Goal: Task Accomplishment & Management: Manage account settings

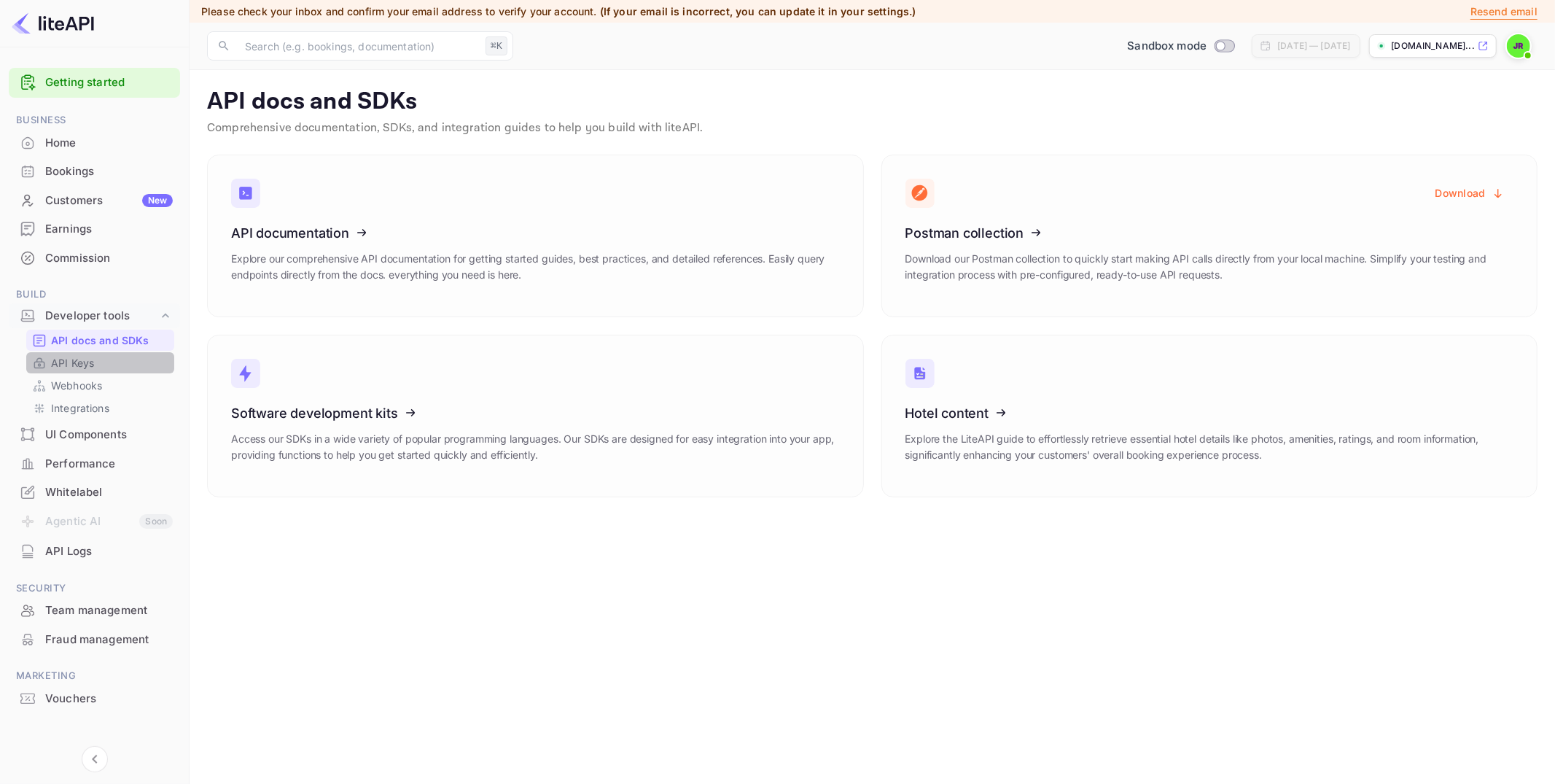
click at [78, 360] on p "API Keys" at bounding box center [72, 362] width 43 height 15
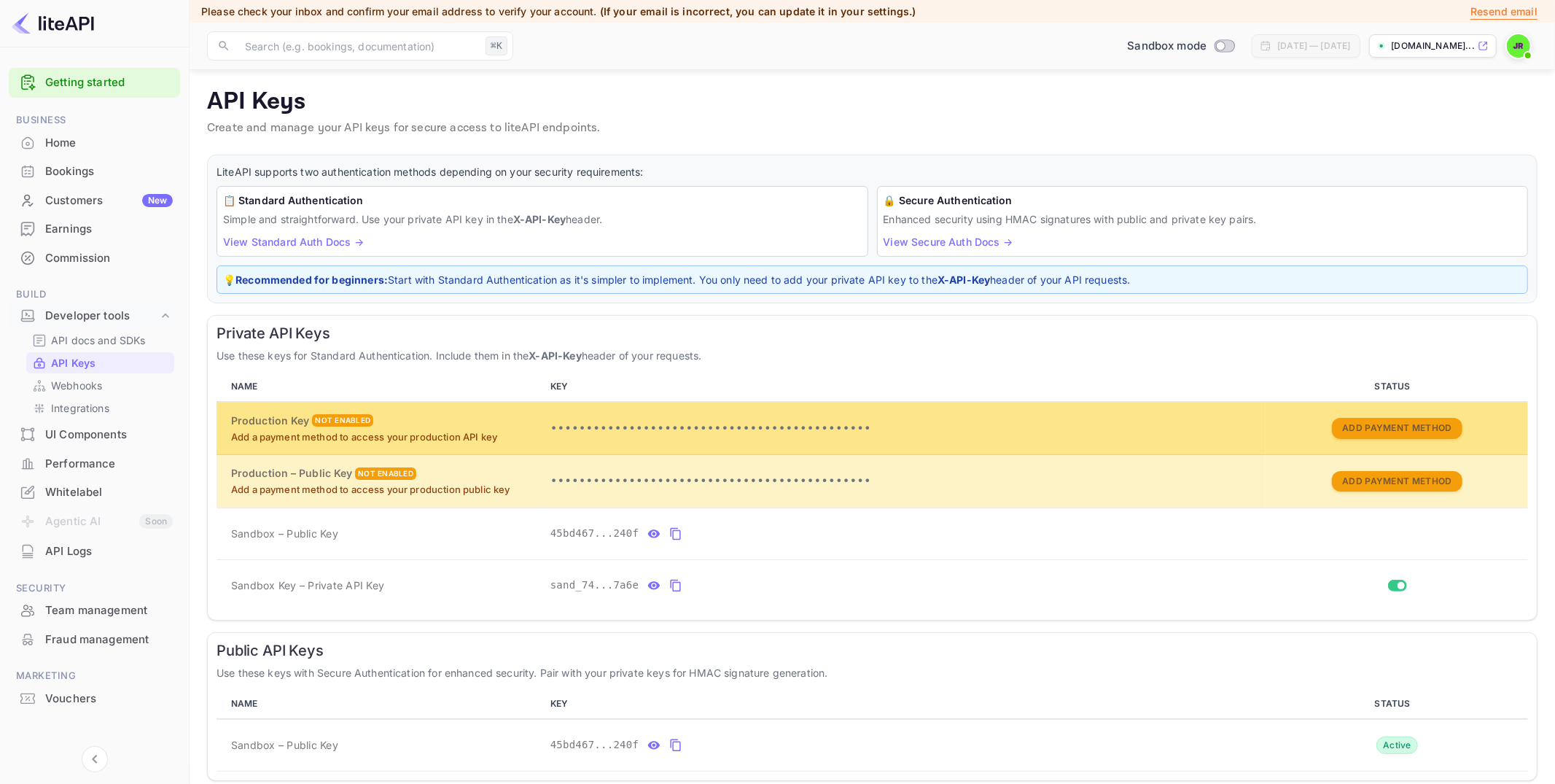
scroll to position [52, 0]
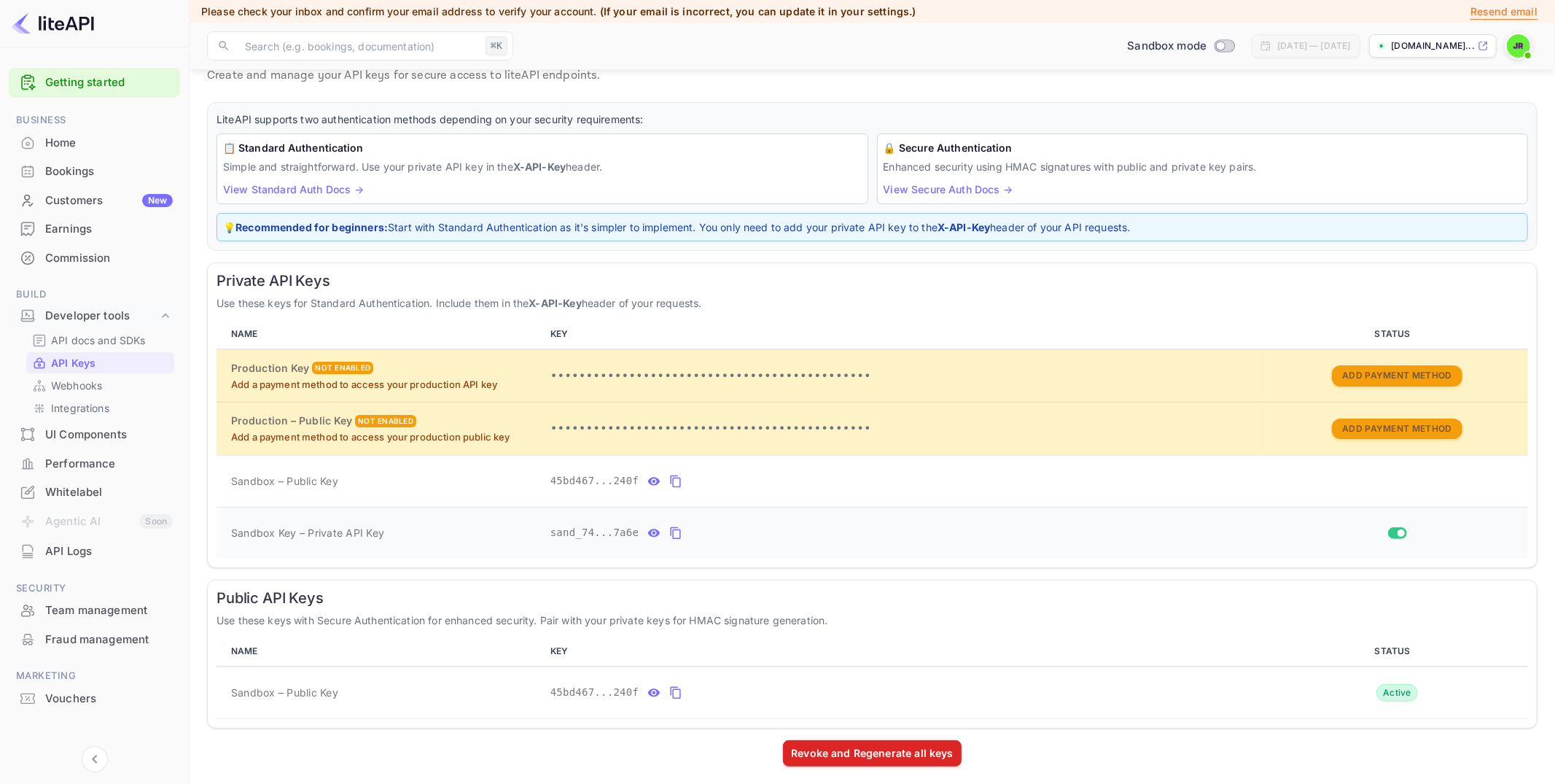
click at [678, 527] on icon "private api keys table" at bounding box center [676, 533] width 13 height 18
click at [83, 337] on p "API docs and SDKs" at bounding box center [98, 339] width 95 height 15
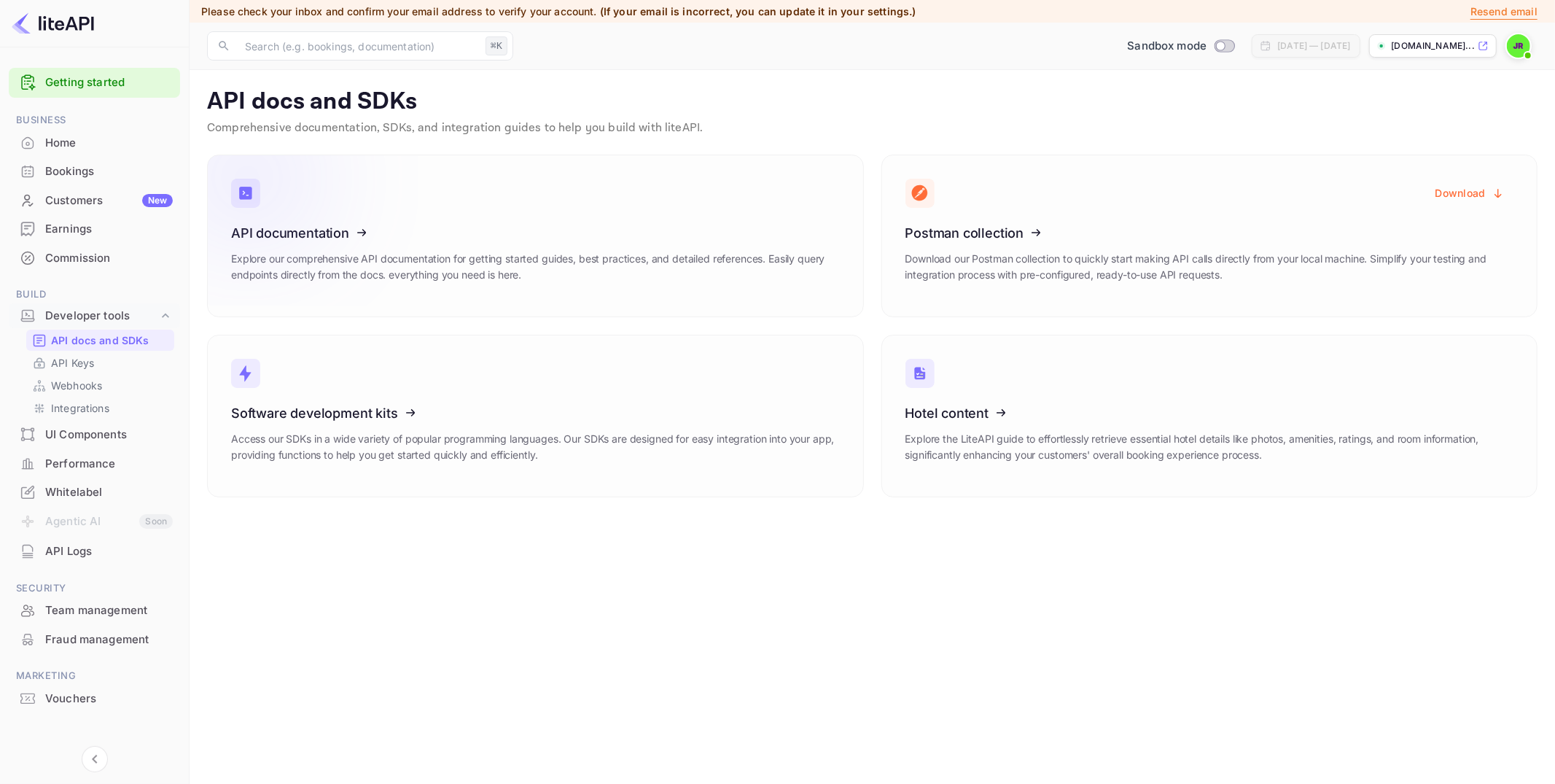
click at [425, 249] on icon at bounding box center [321, 230] width 226 height 150
click at [1405, 47] on p "[DOMAIN_NAME]..." at bounding box center [1433, 45] width 83 height 13
click at [96, 261] on div "Commission" at bounding box center [109, 258] width 128 height 17
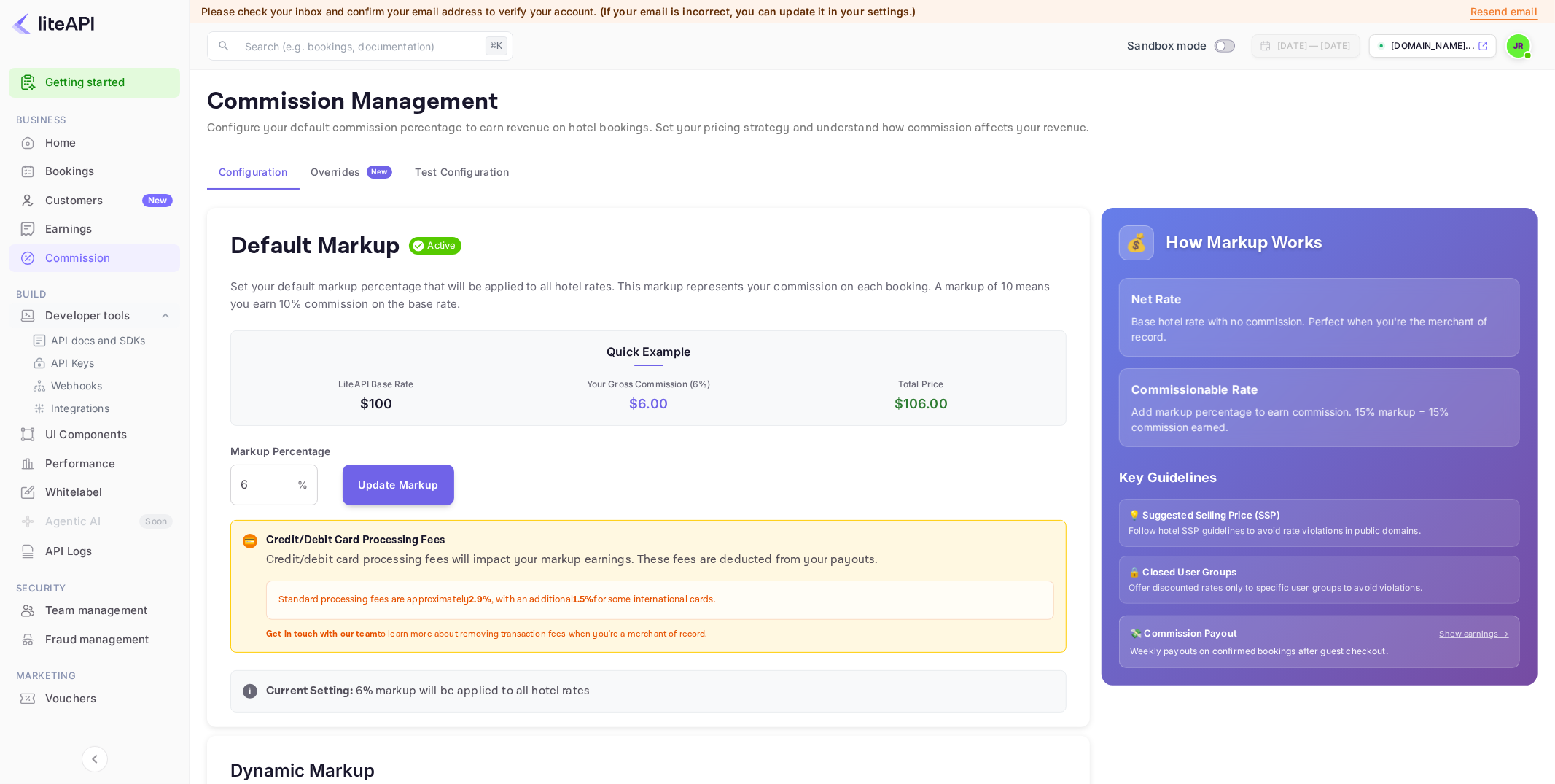
scroll to position [258, 837]
drag, startPoint x: 263, startPoint y: 479, endPoint x: 189, endPoint y: 479, distance: 74.0
click at [189, 479] on div "Getting started Business Home Bookings Customers New Earnings Commission Build …" at bounding box center [777, 738] width 1555 height 1477
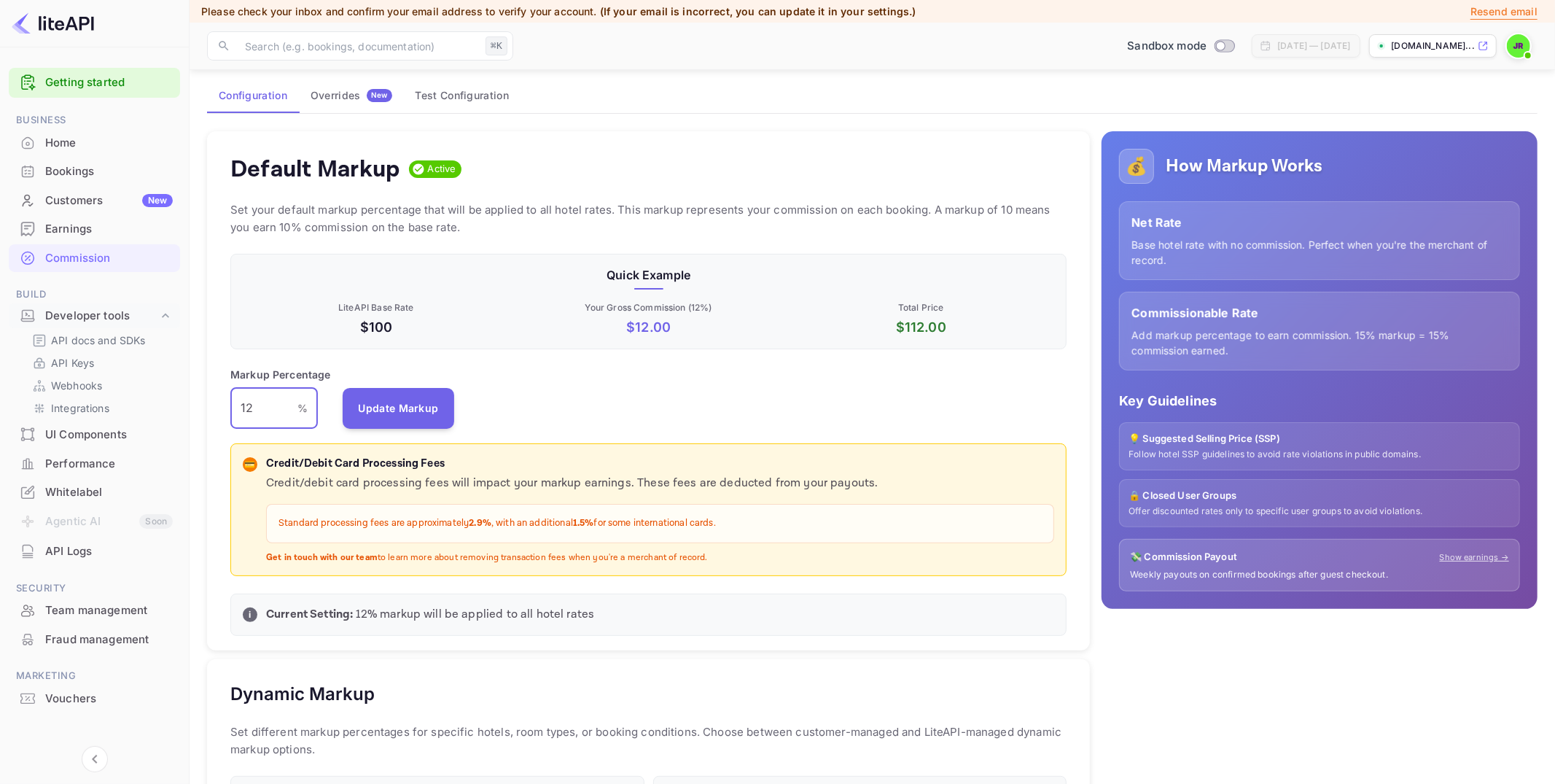
scroll to position [113, 0]
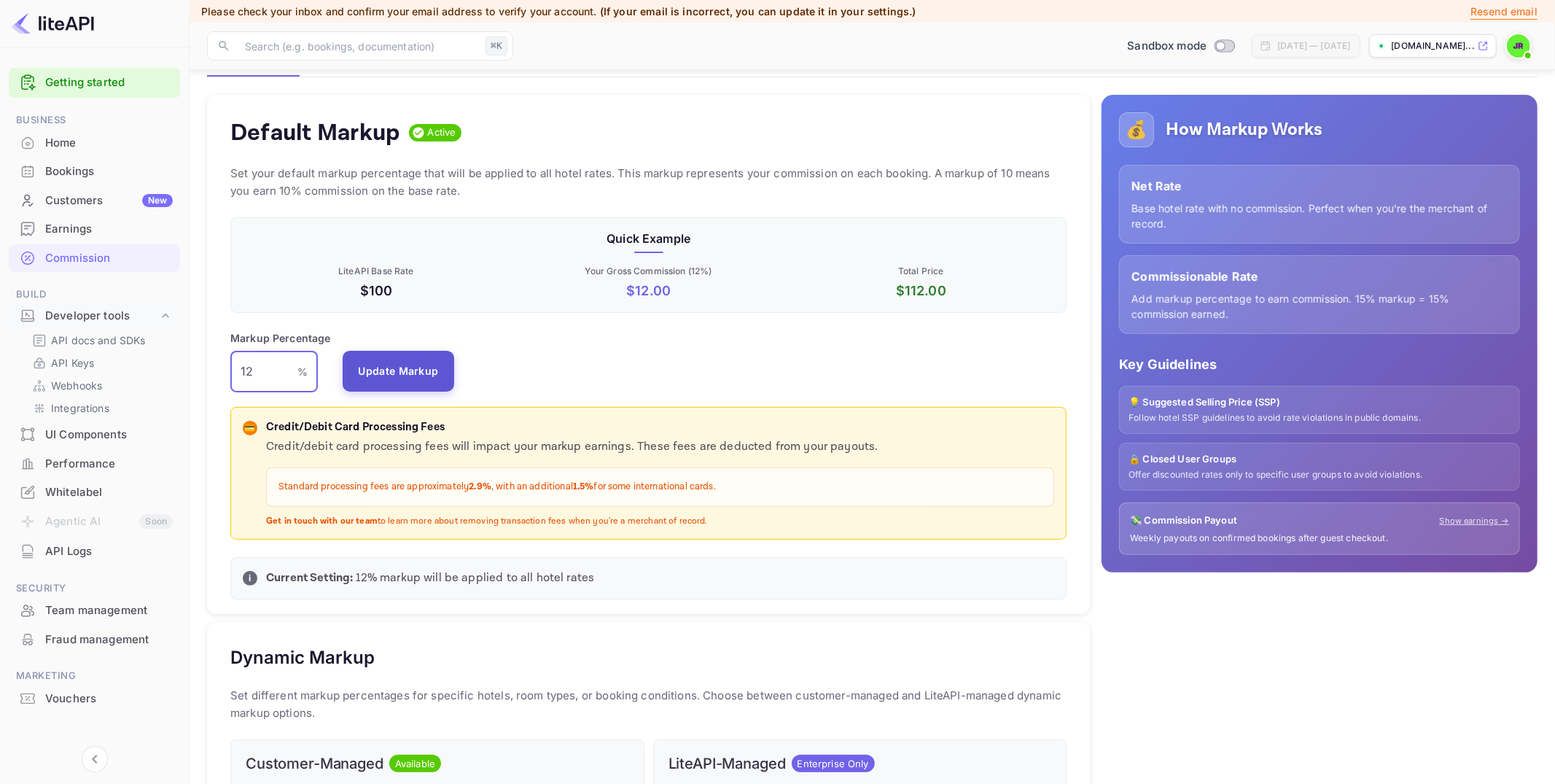
type input "12"
click at [407, 376] on button "Update Markup" at bounding box center [399, 371] width 112 height 41
click at [67, 234] on div "Earnings" at bounding box center [109, 229] width 128 height 17
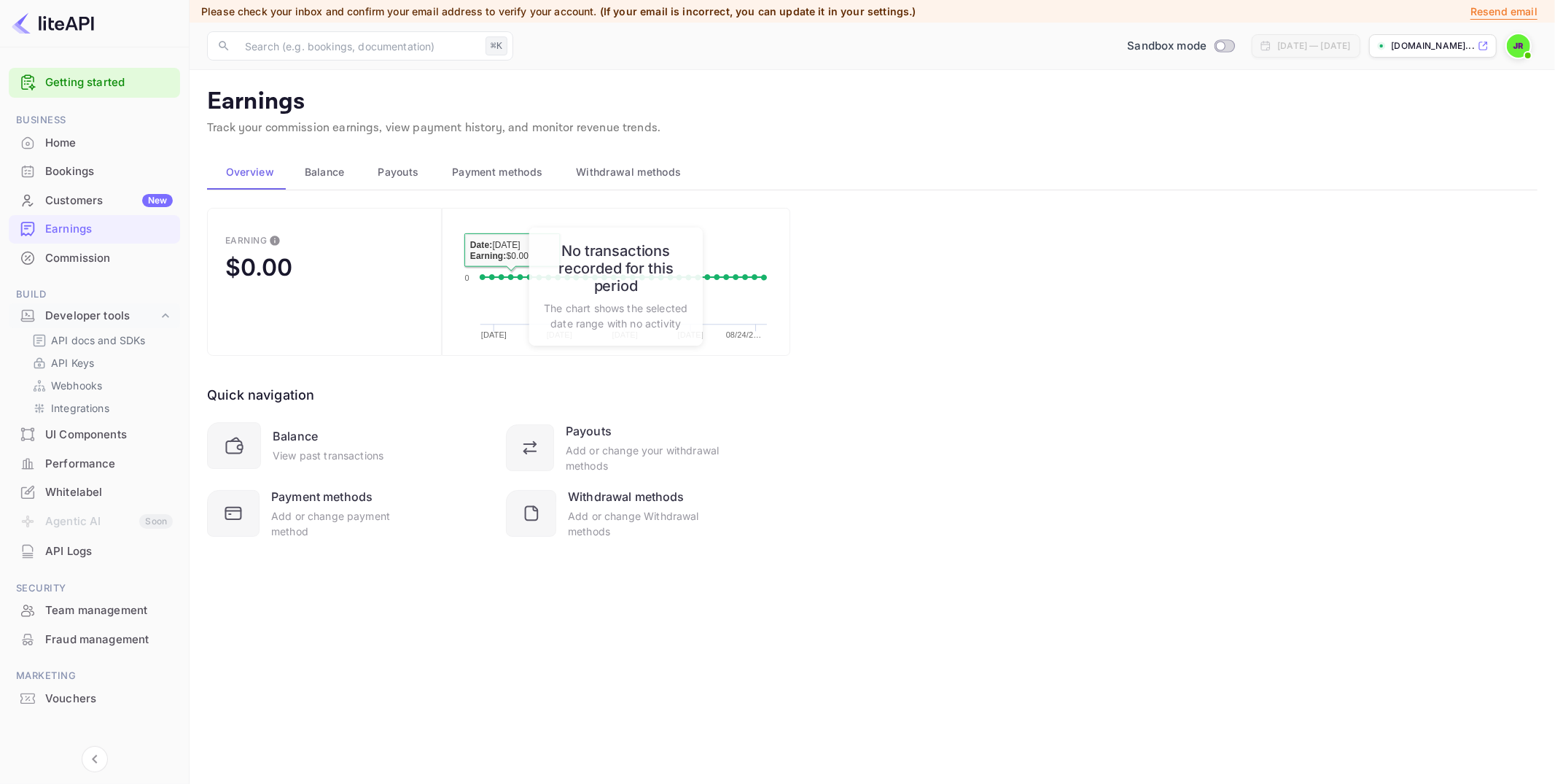
click at [668, 178] on span "Withdrawal methods" at bounding box center [629, 172] width 105 height 18
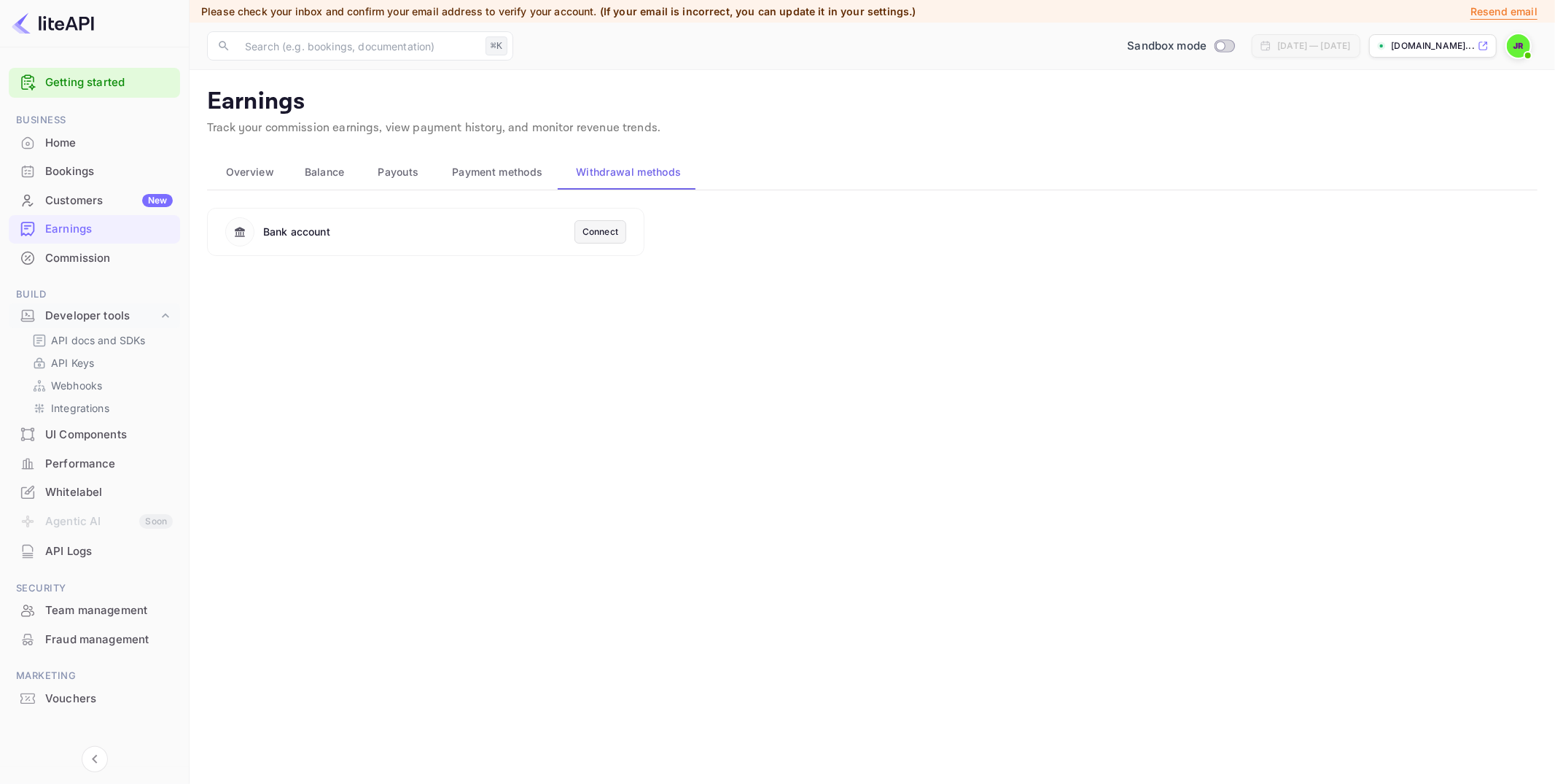
click at [67, 258] on div "Commission" at bounding box center [109, 258] width 128 height 17
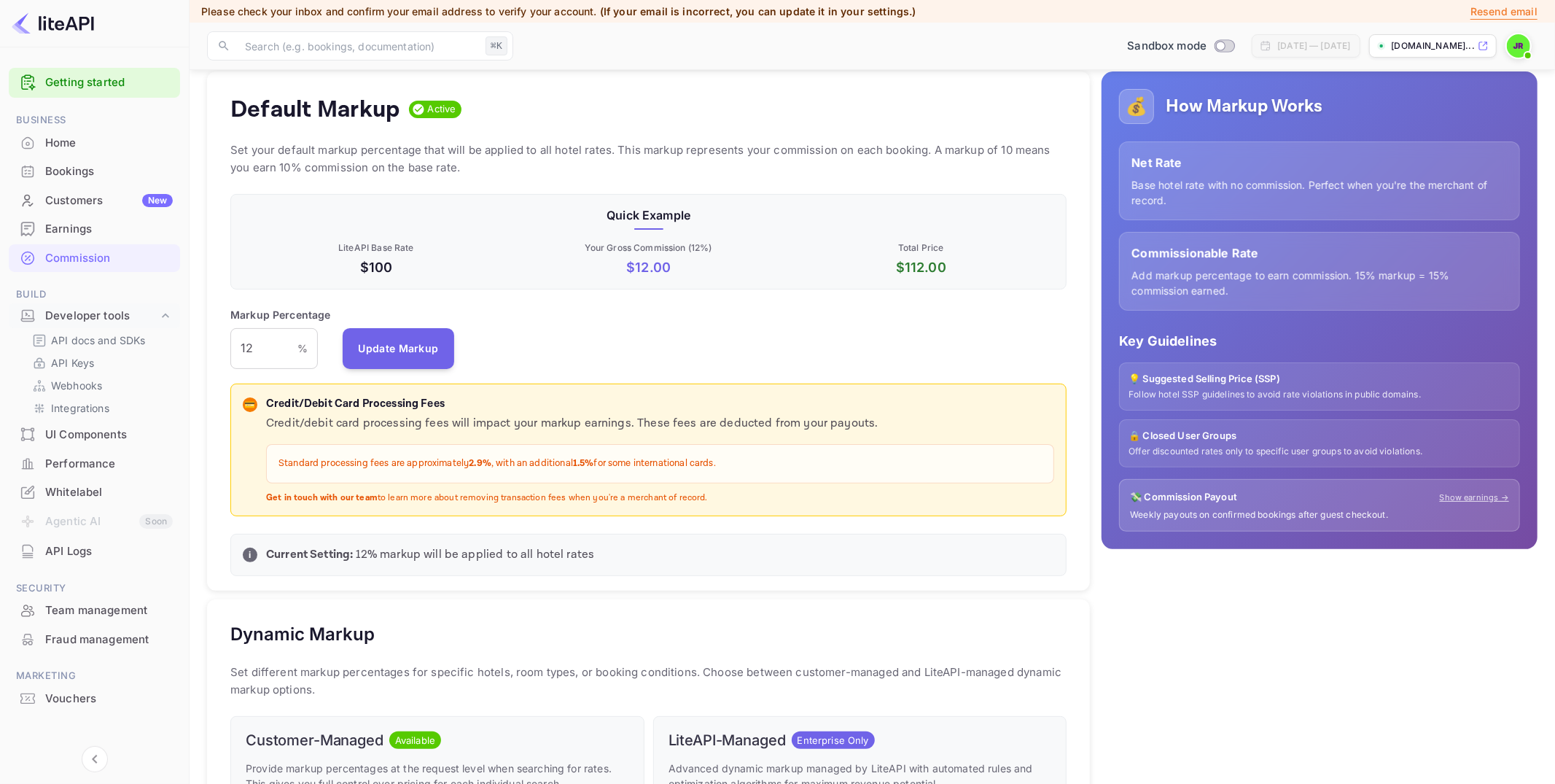
scroll to position [200, 0]
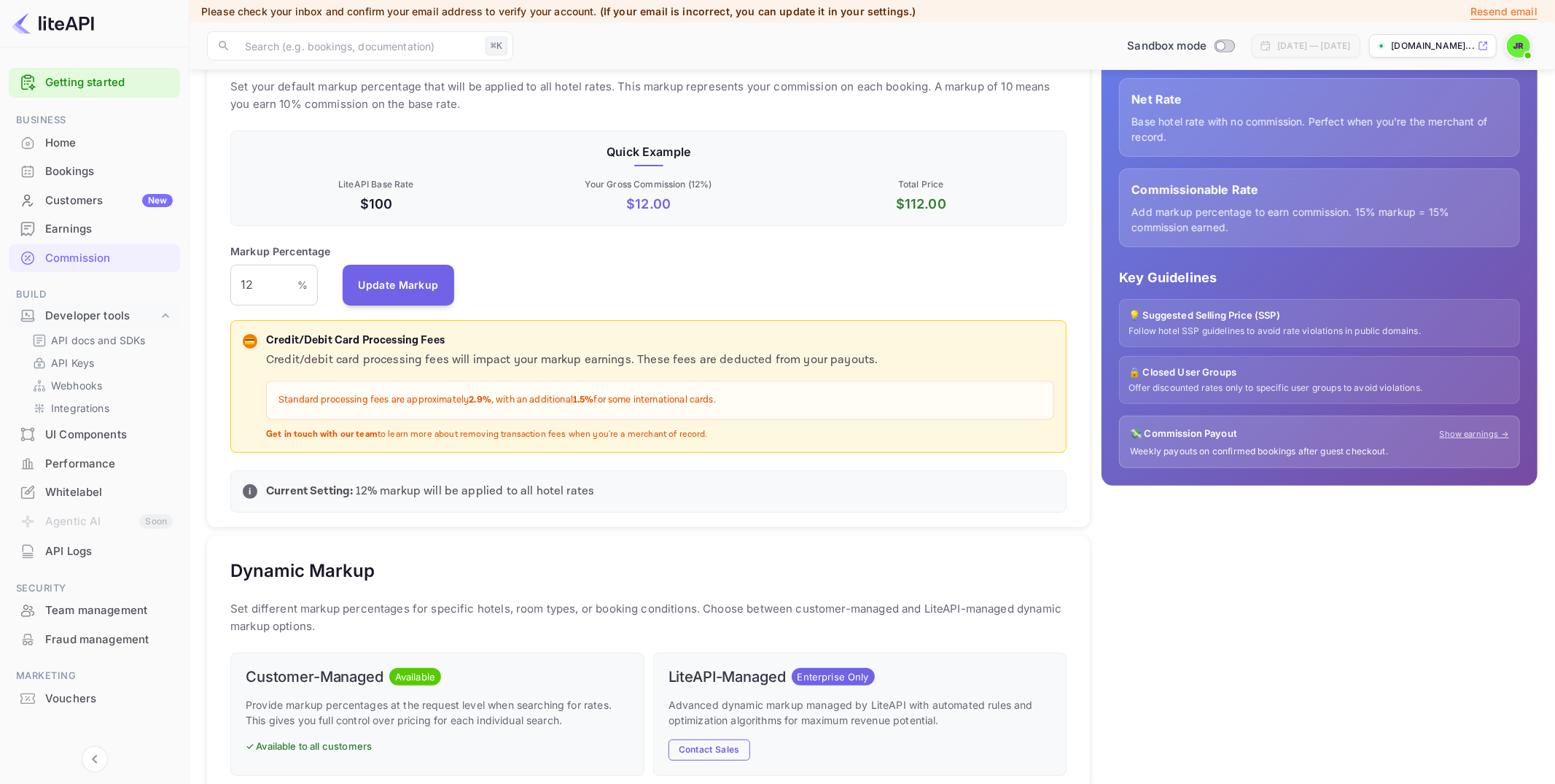
drag, startPoint x: 283, startPoint y: 396, endPoint x: 869, endPoint y: 405, distance: 586.1
click at [869, 405] on div "Standard processing fees are approximately 2.9% , with an additional 1.5% for s…" at bounding box center [660, 400] width 788 height 39
drag, startPoint x: 265, startPoint y: 273, endPoint x: 249, endPoint y: 283, distance: 18.9
click at [249, 283] on input "12" at bounding box center [264, 285] width 67 height 41
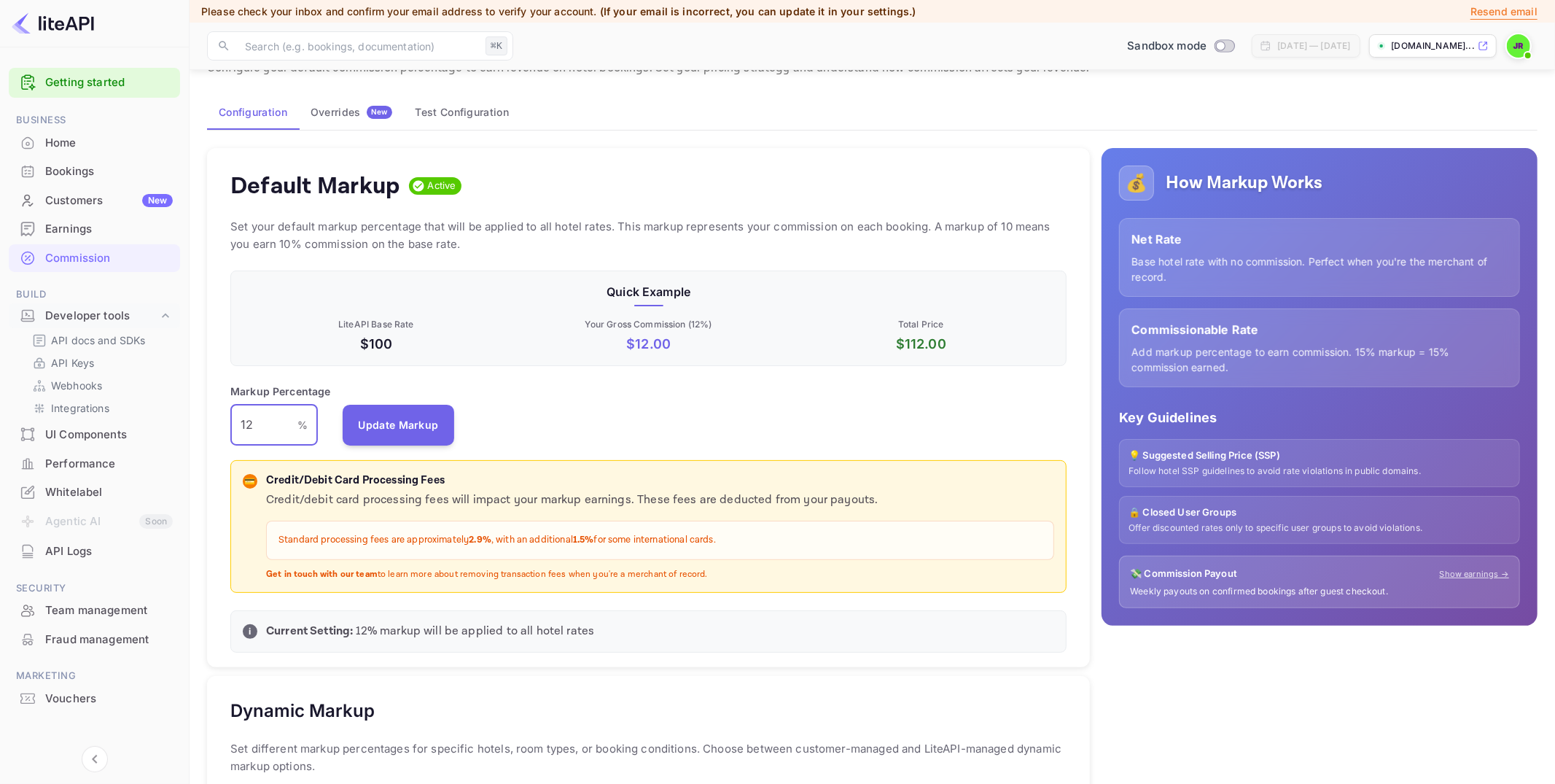
scroll to position [0, 0]
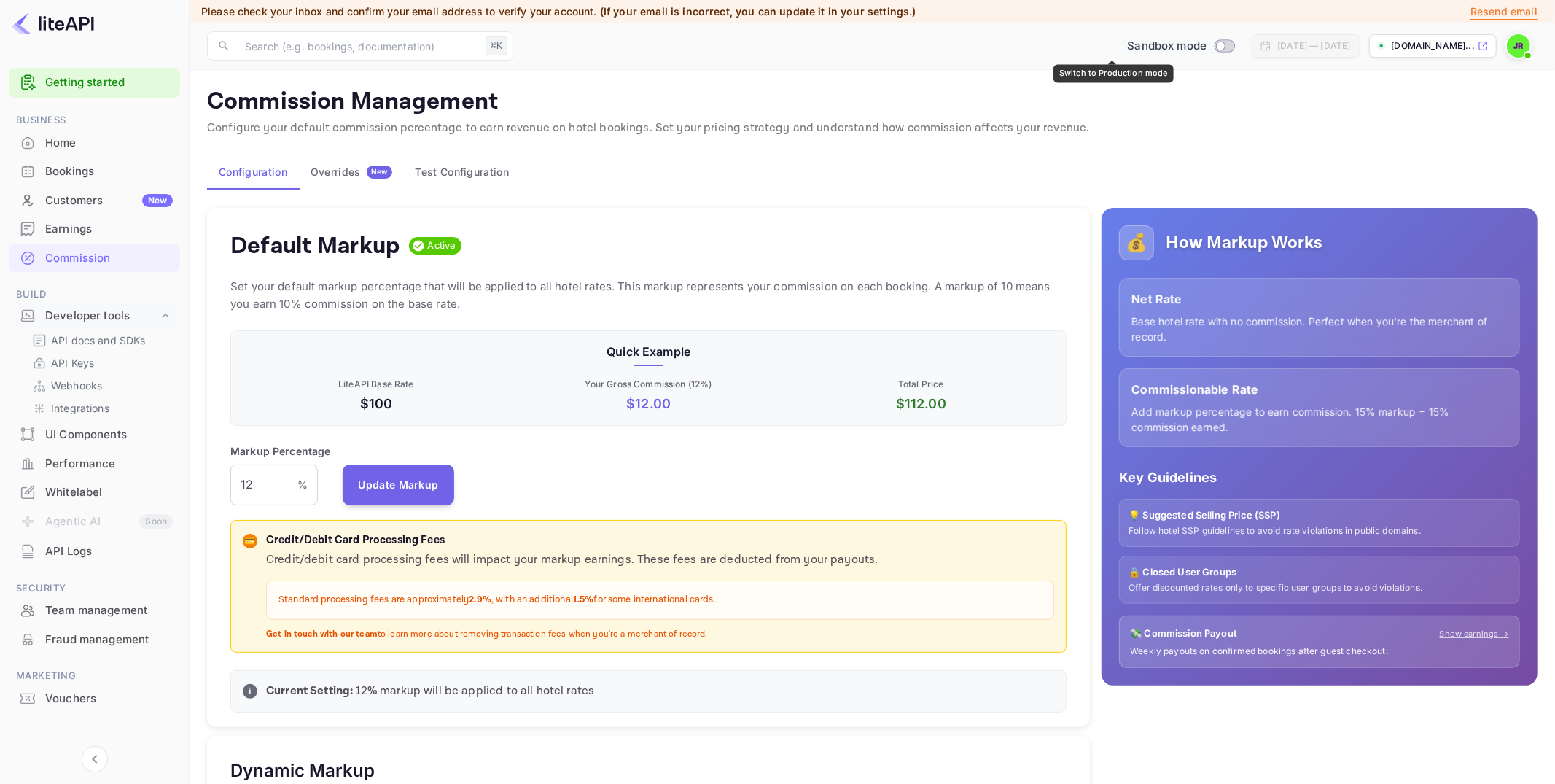
click at [1207, 48] on input "Switch to Production mode" at bounding box center [1221, 45] width 29 height 10
checkbox input "false"
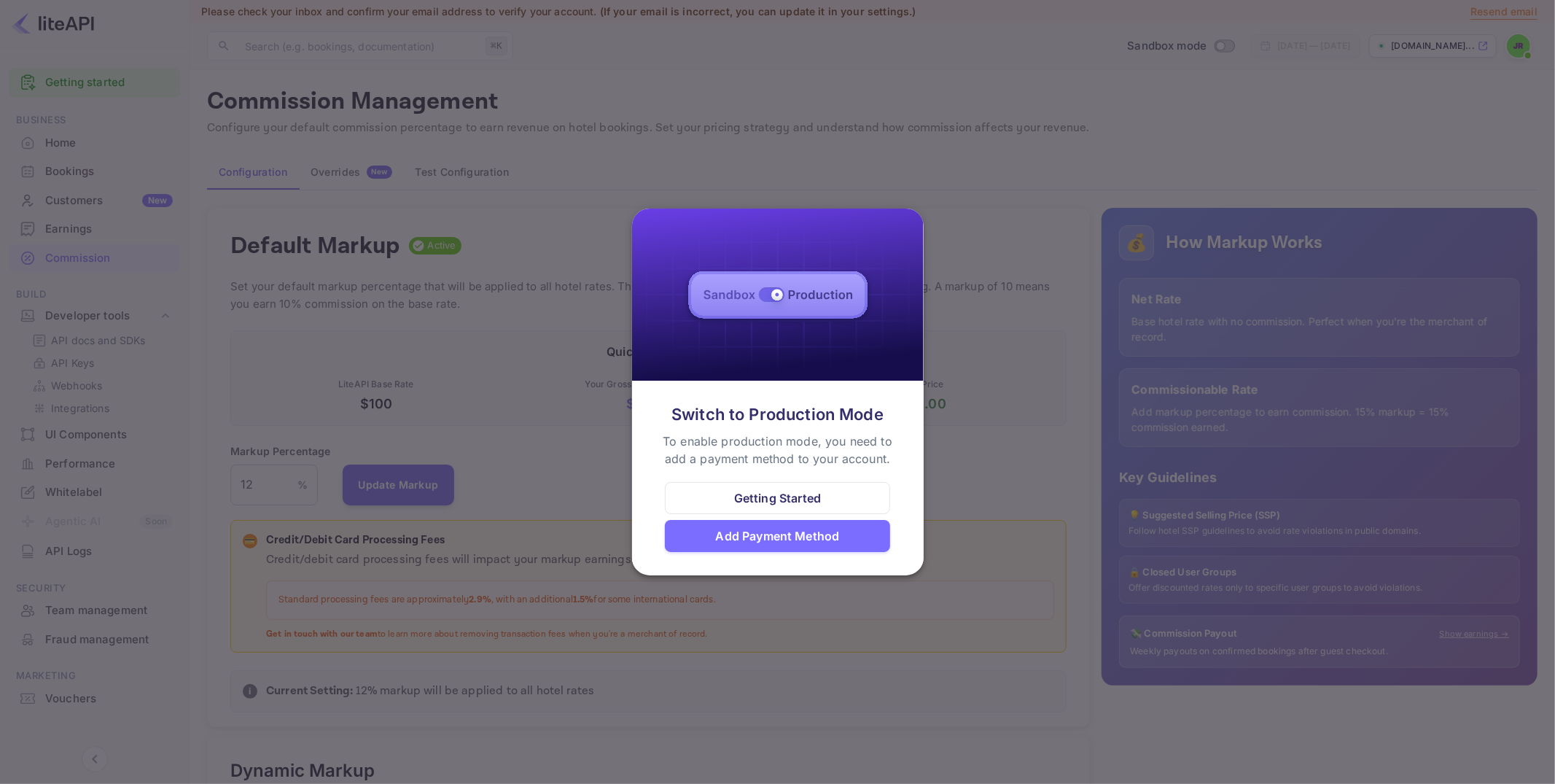
click at [762, 544] on div "Add Payment Method" at bounding box center [778, 535] width 226 height 32
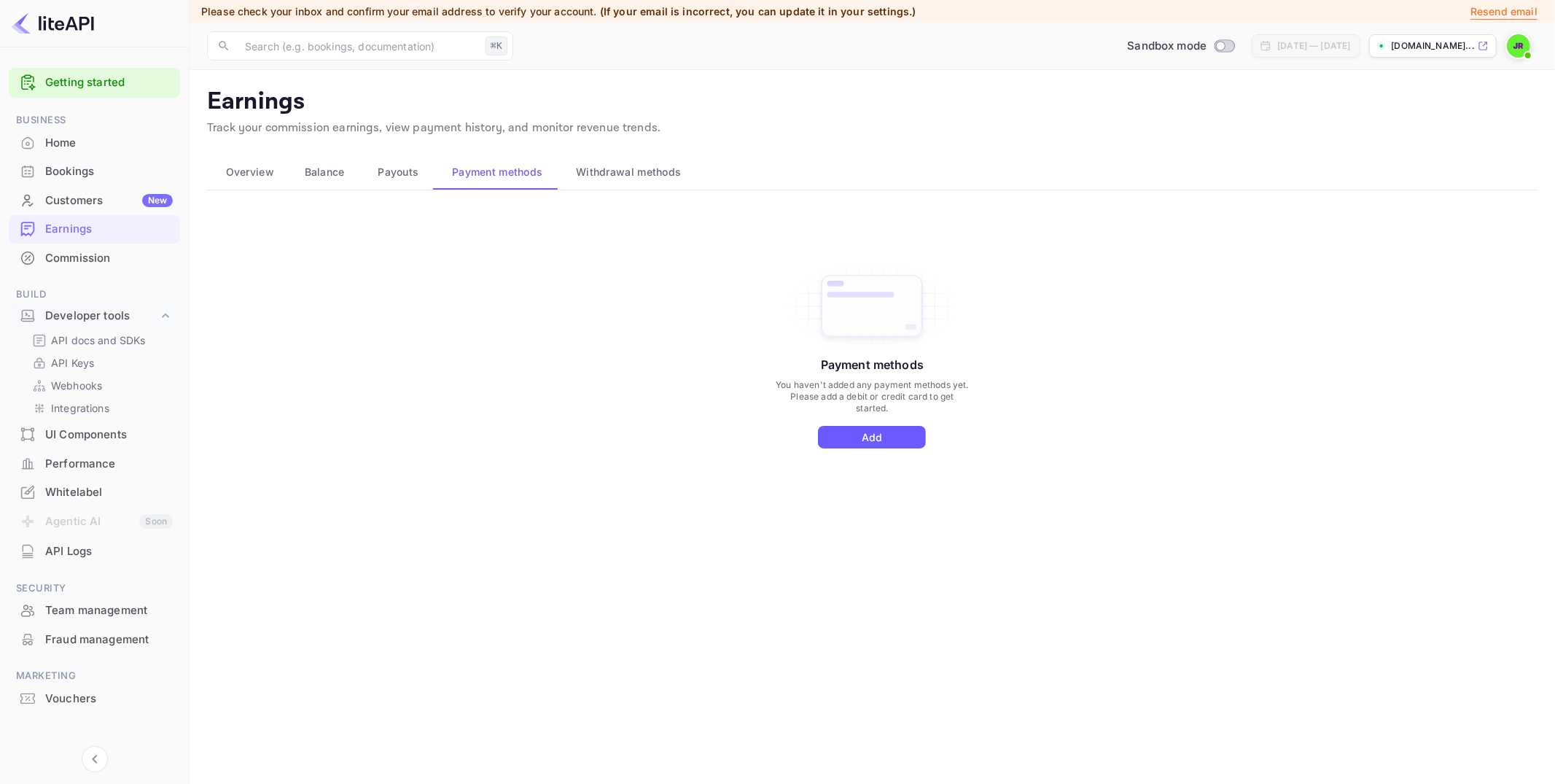
click at [871, 435] on button "Add" at bounding box center [872, 436] width 108 height 22
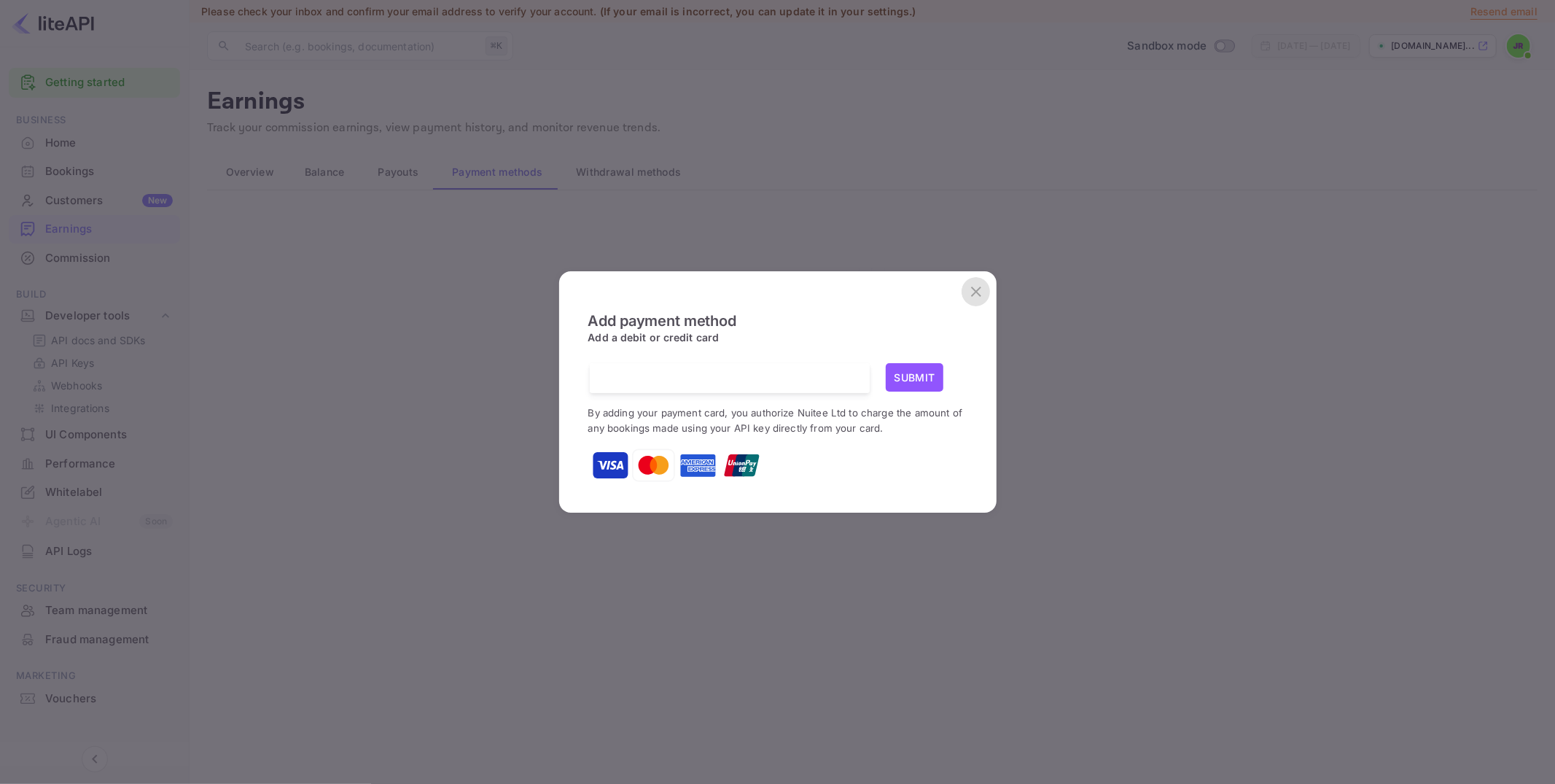
click at [973, 290] on icon "close" at bounding box center [976, 292] width 18 height 18
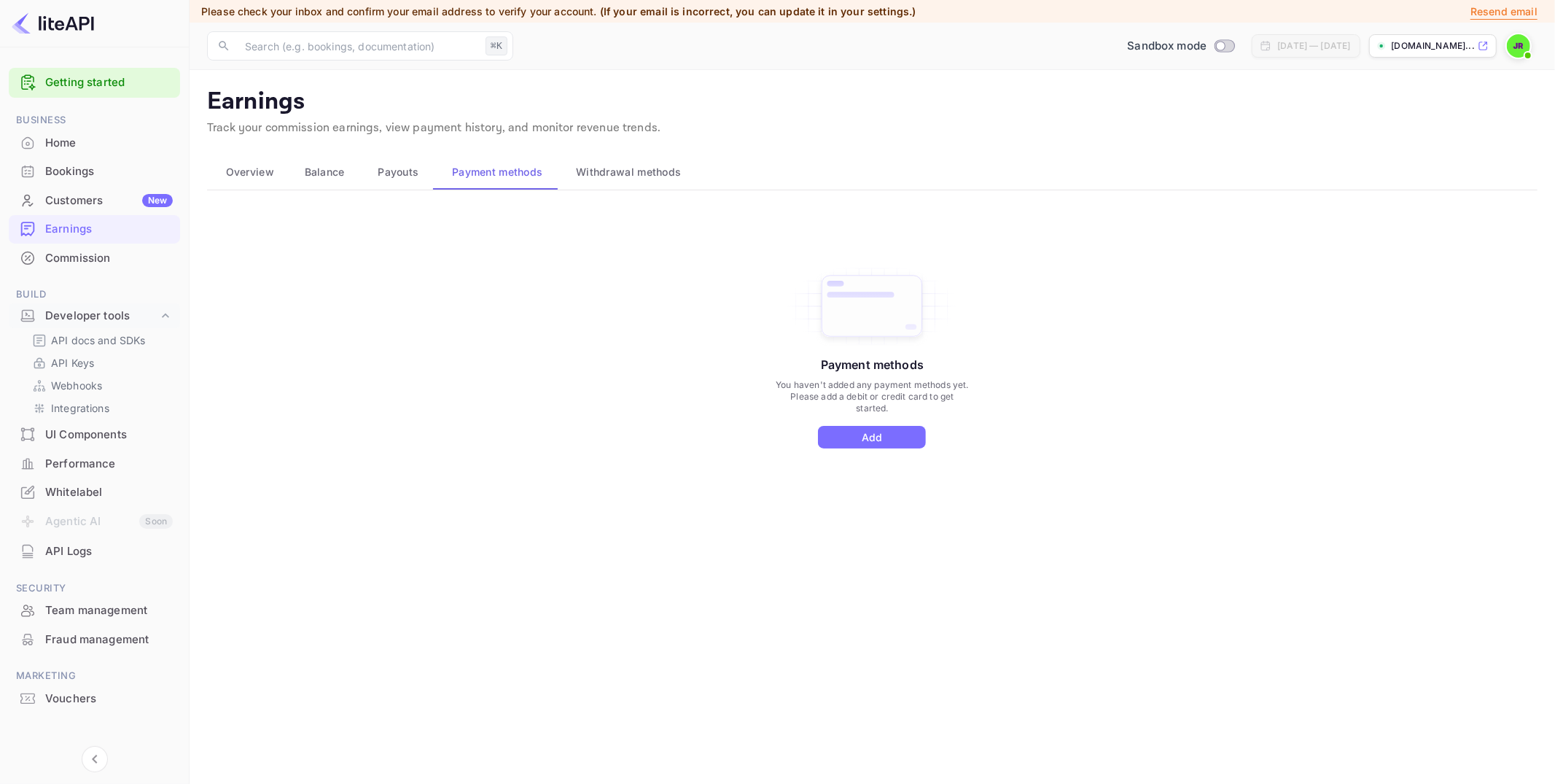
click at [91, 259] on div "Commission" at bounding box center [109, 258] width 128 height 17
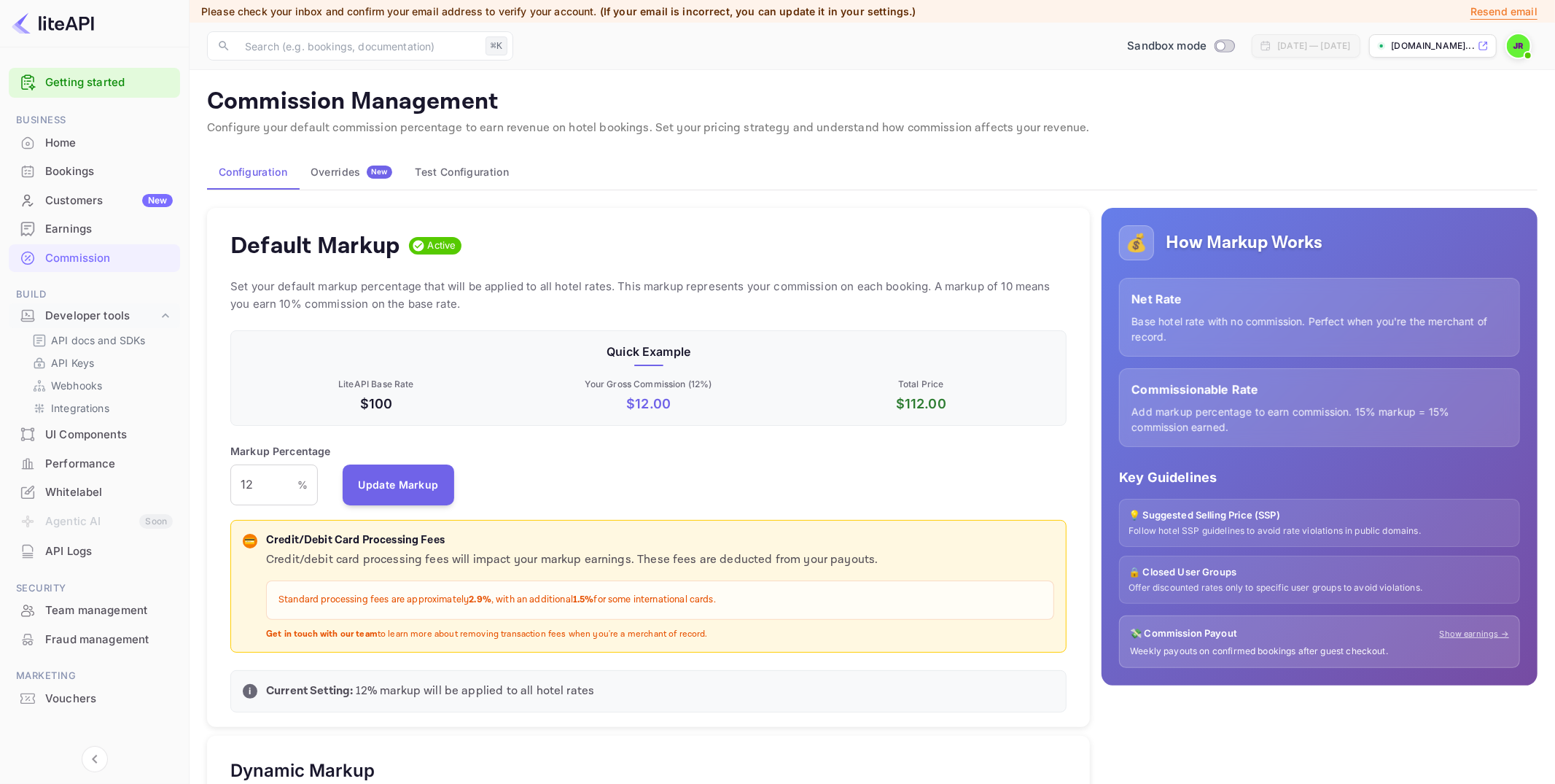
scroll to position [258, 837]
drag, startPoint x: 275, startPoint y: 492, endPoint x: 207, endPoint y: 483, distance: 68.6
click at [207, 483] on div "Default Markup Active Set your default markup percentage that will be applied t…" at bounding box center [648, 467] width 883 height 519
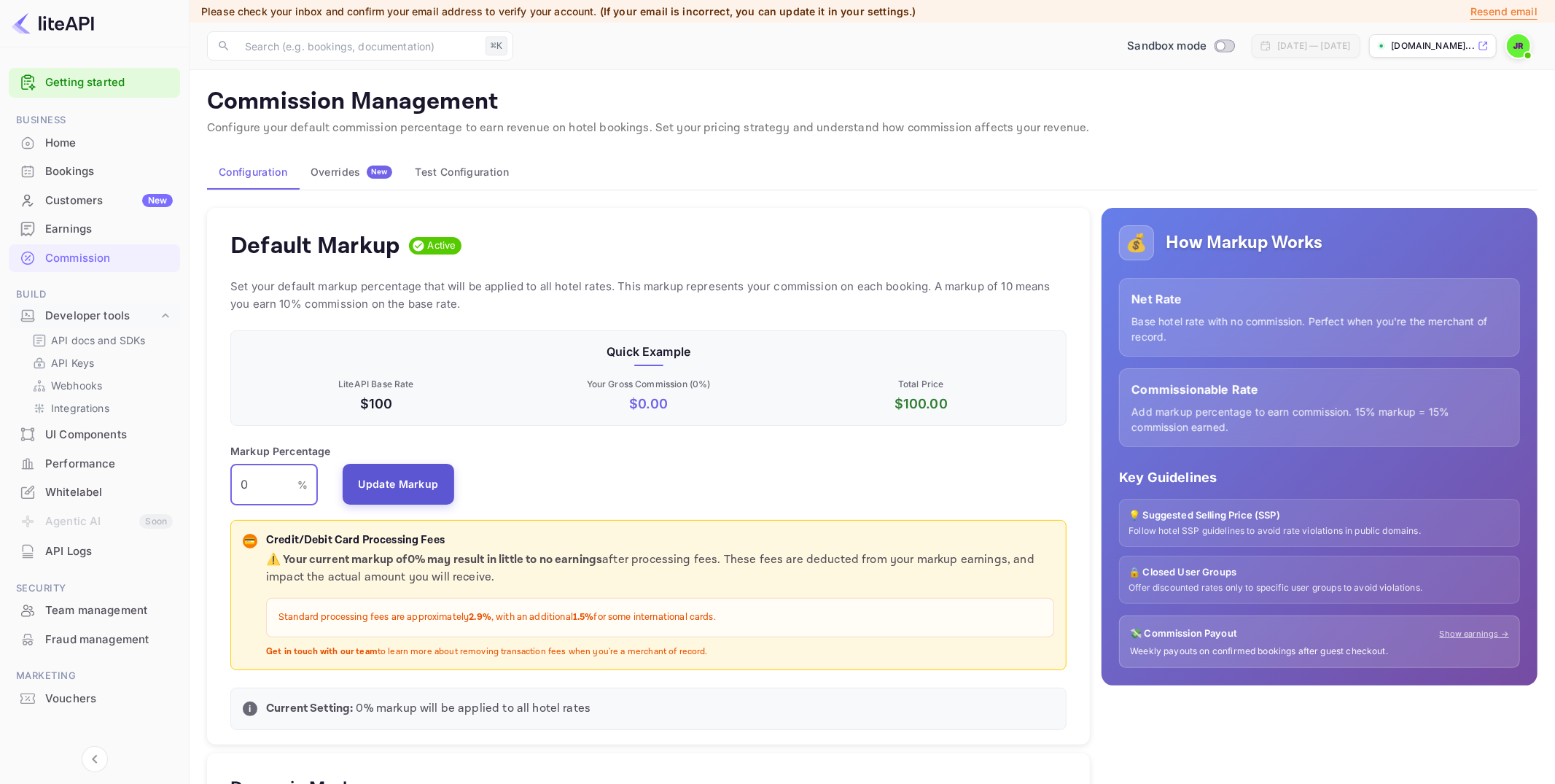
type input "0"
click at [417, 478] on button "Update Markup" at bounding box center [399, 484] width 112 height 41
click at [1207, 43] on input "Switch to Production mode" at bounding box center [1221, 45] width 29 height 10
checkbox input "false"
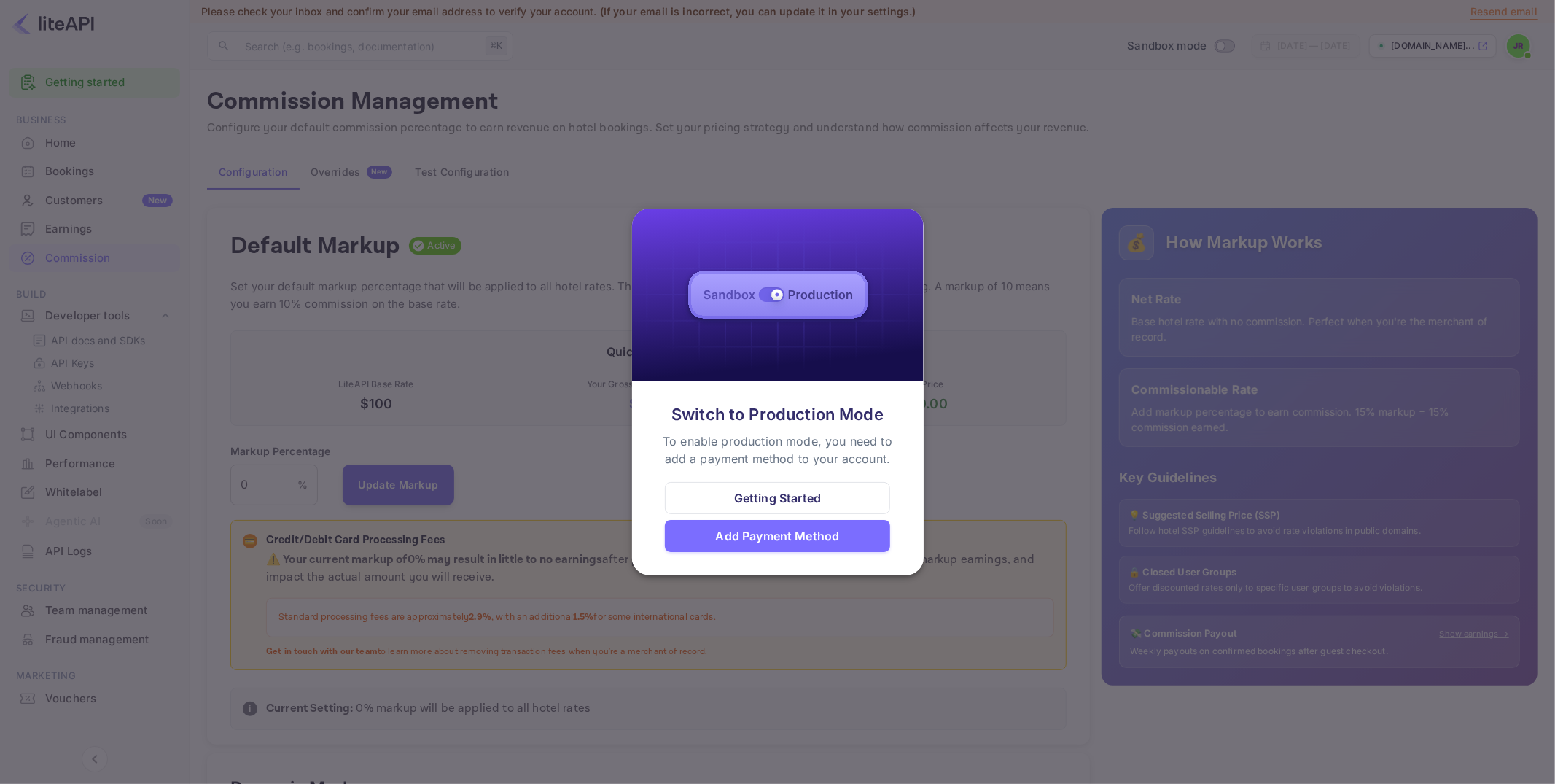
click at [640, 148] on div at bounding box center [777, 392] width 1555 height 784
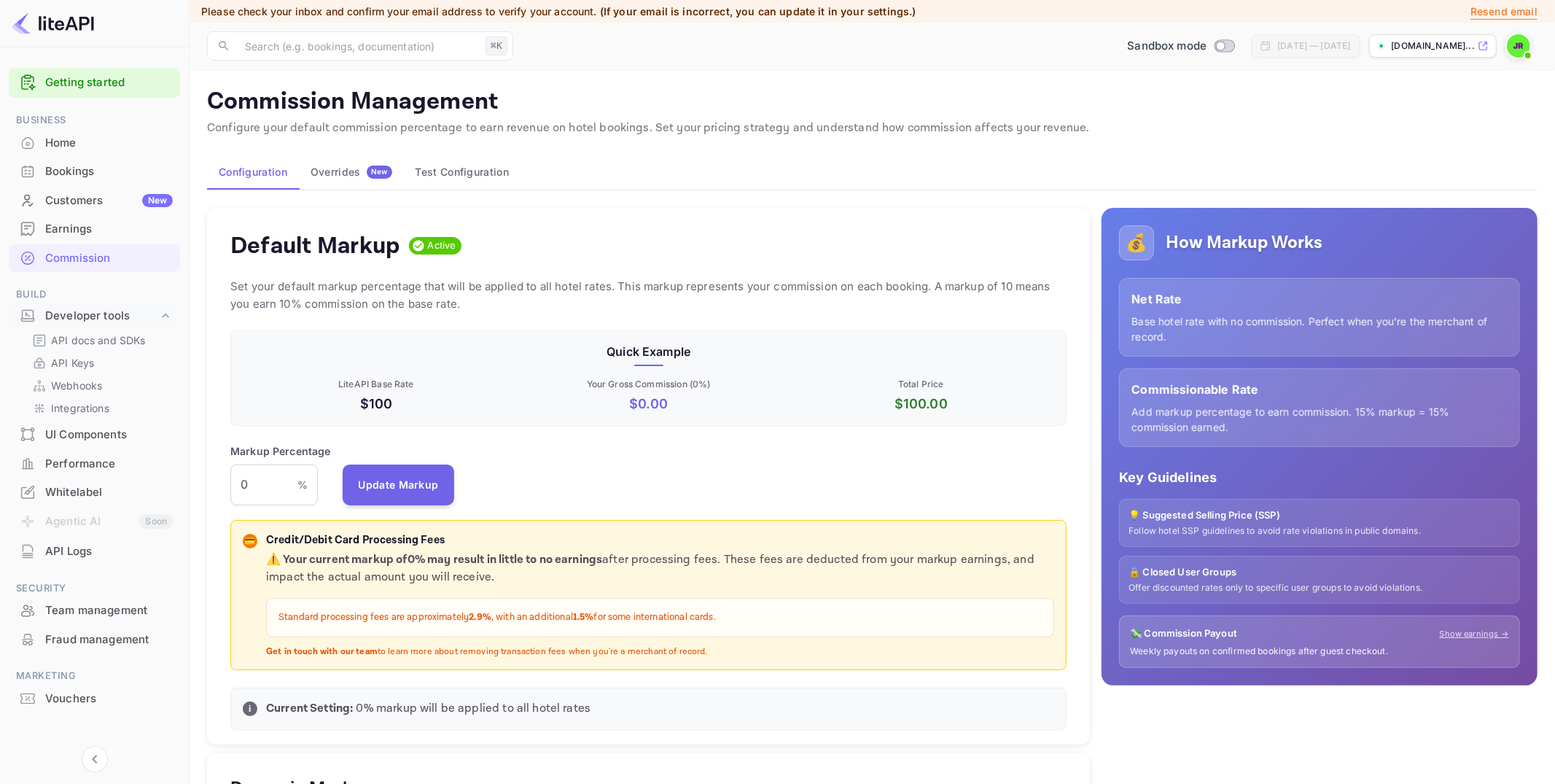
click at [83, 426] on div "UI Components" at bounding box center [109, 434] width 128 height 17
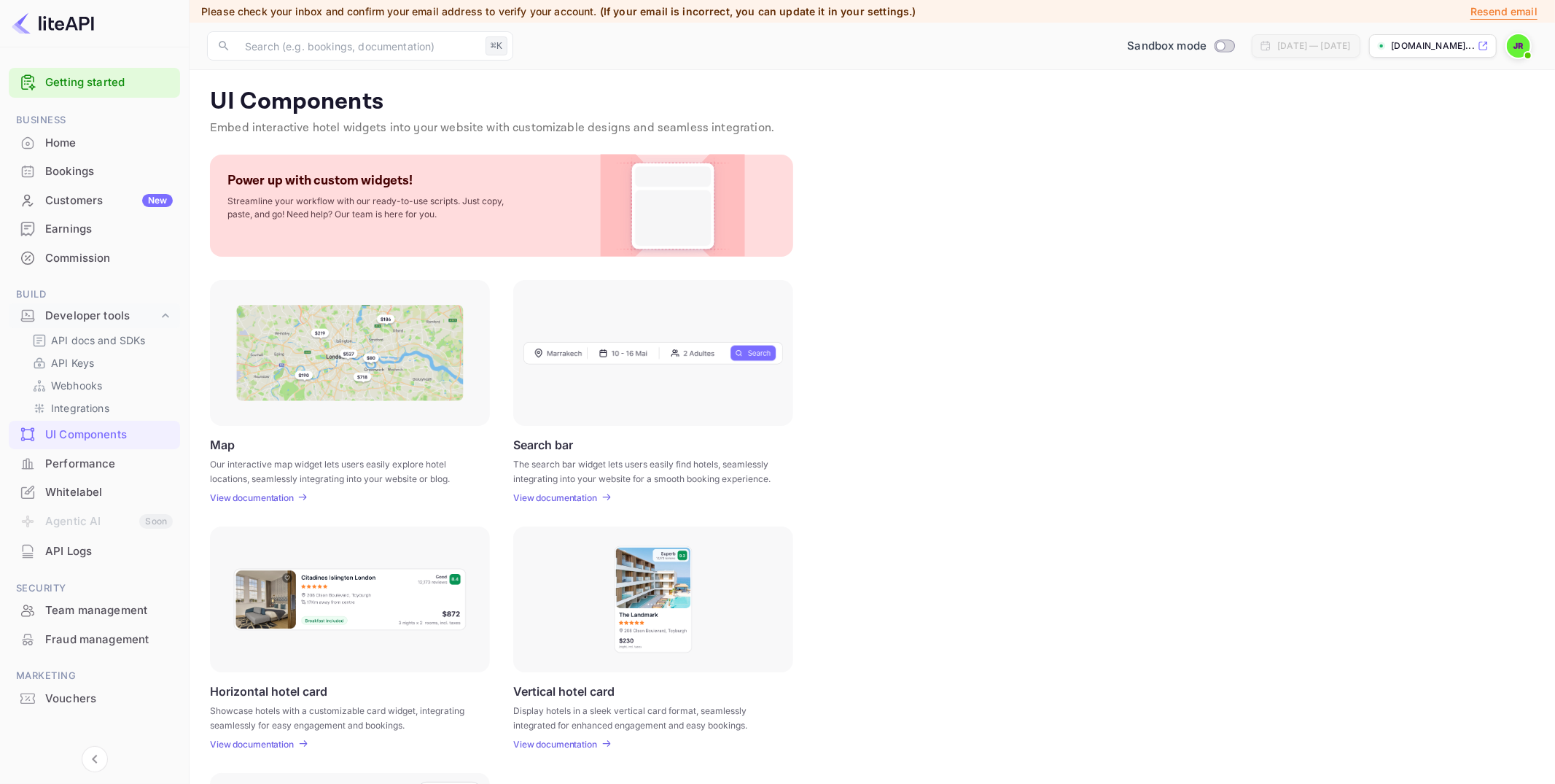
click at [262, 499] on p "View documentation" at bounding box center [251, 497] width 83 height 11
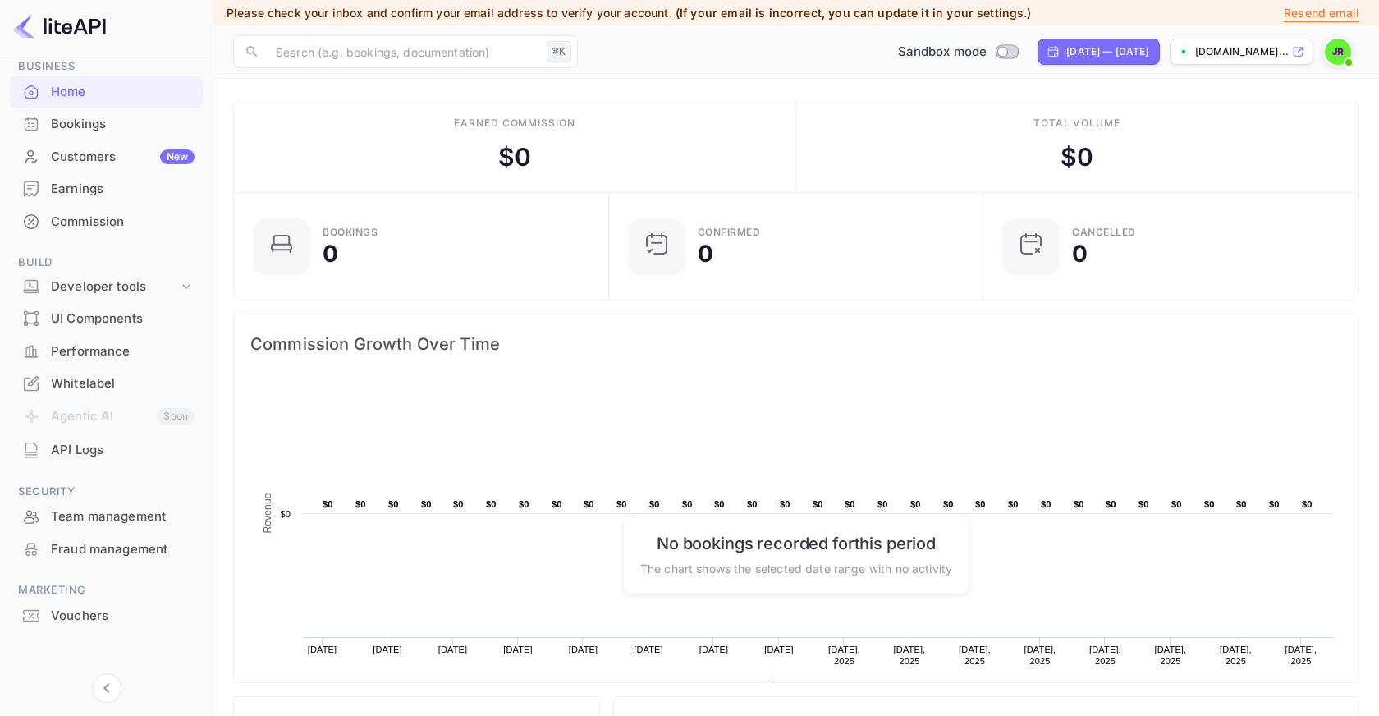
scroll to position [75, 0]
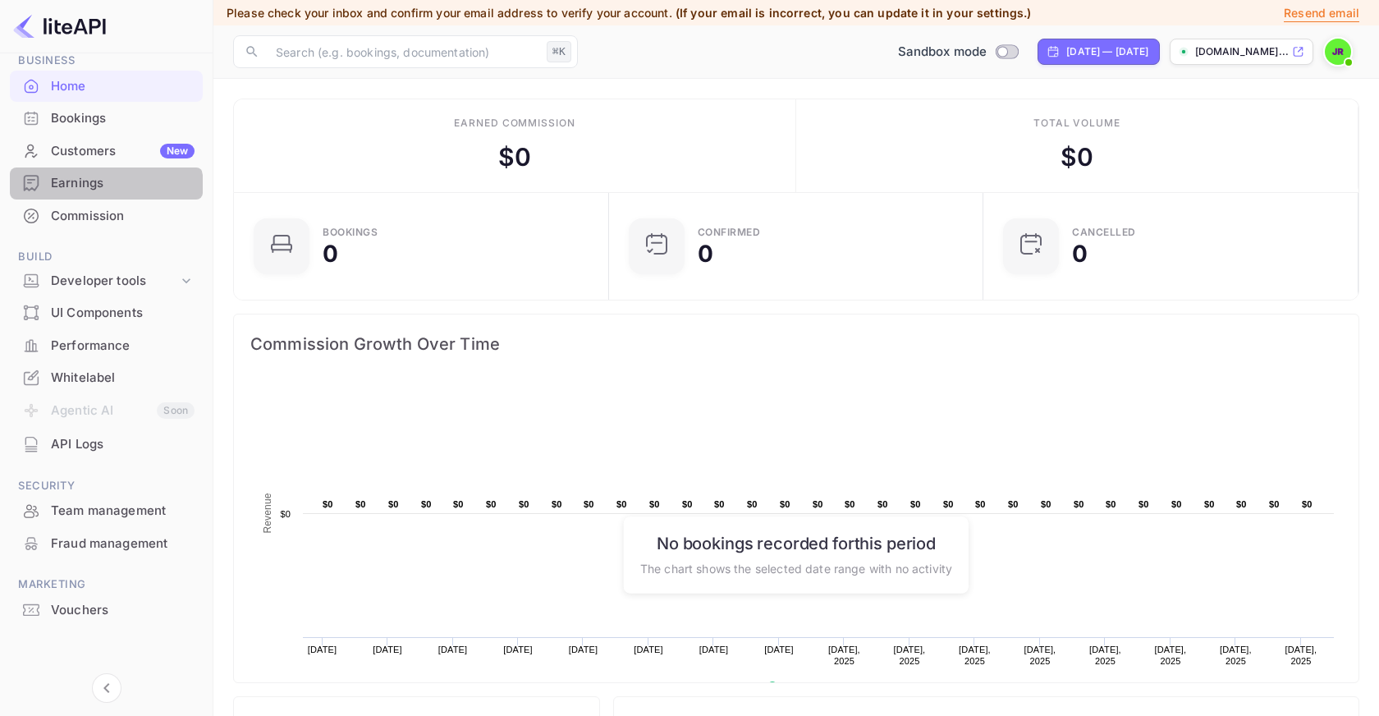
click at [97, 193] on div "Earnings" at bounding box center [106, 183] width 193 height 32
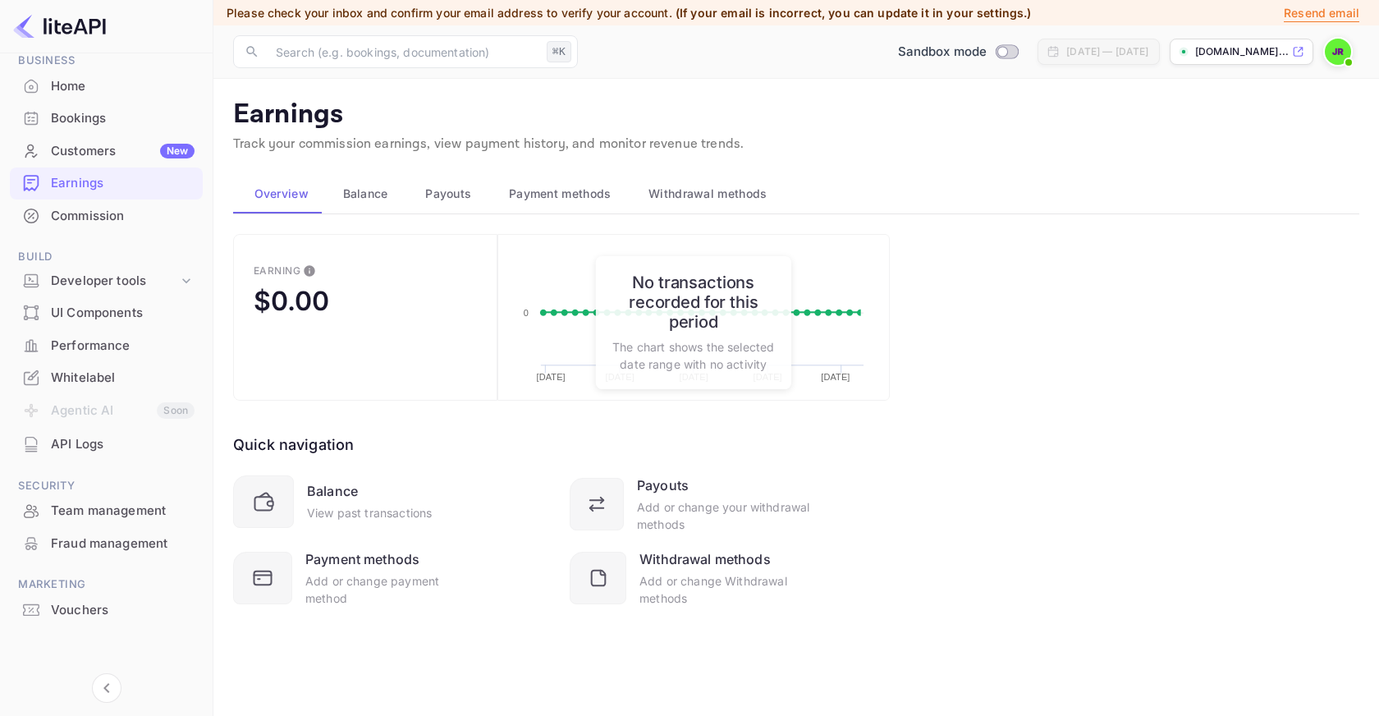
click at [450, 192] on span "Payouts" at bounding box center [448, 194] width 46 height 20
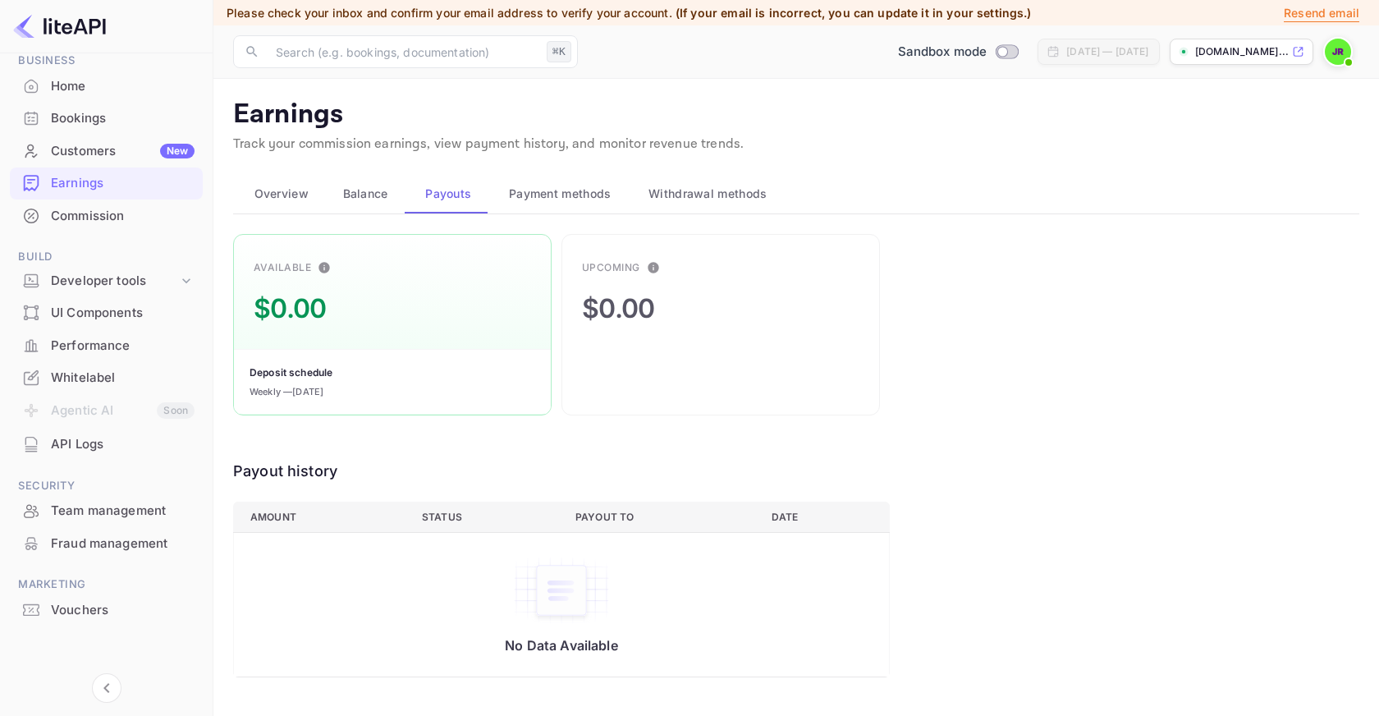
click at [592, 203] on span "Payment methods" at bounding box center [560, 194] width 103 height 20
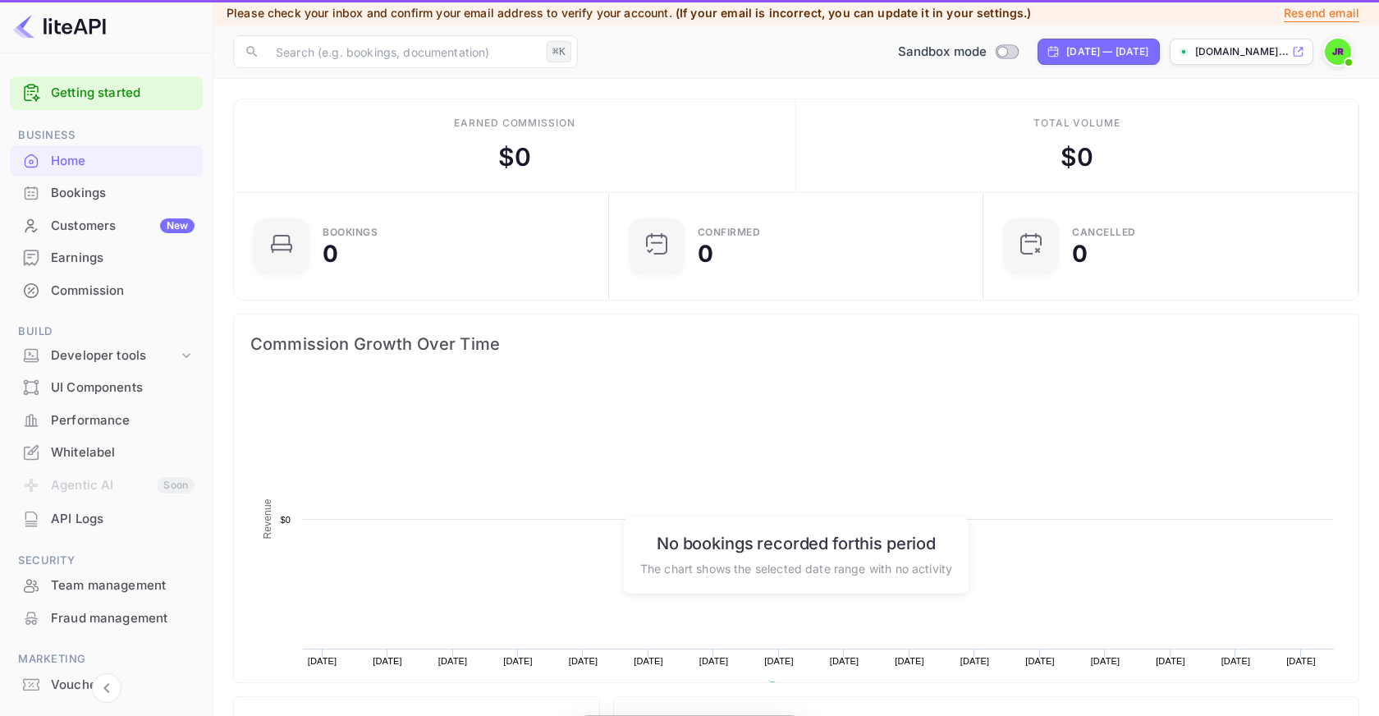
scroll to position [267, 365]
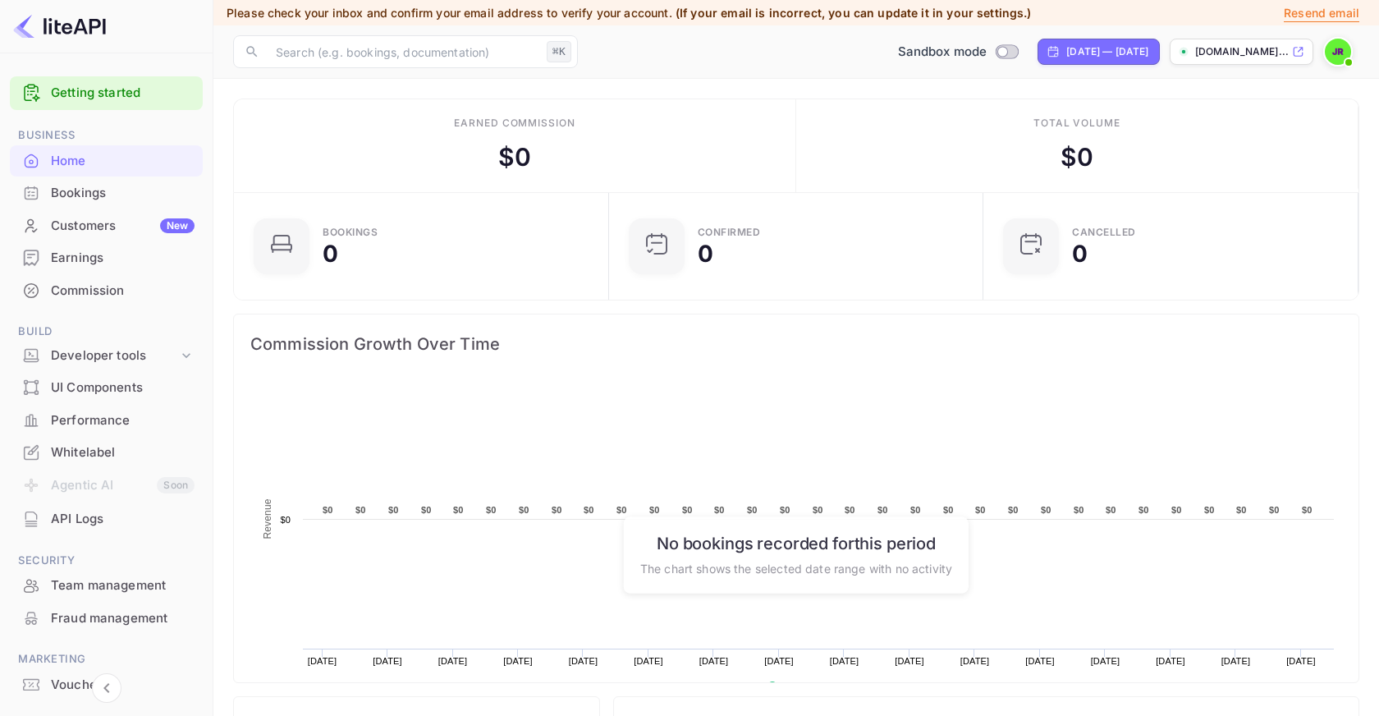
click at [1341, 50] on img at bounding box center [1338, 52] width 26 height 26
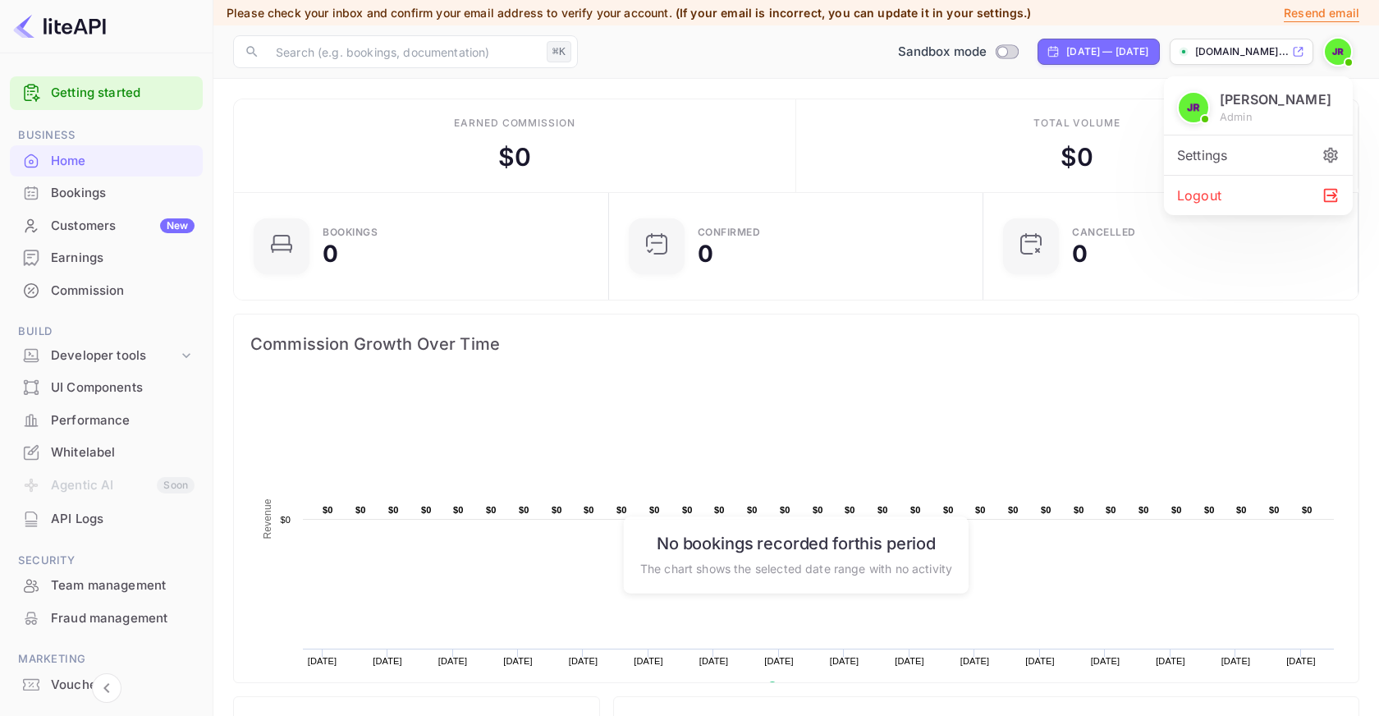
click at [1244, 190] on div "Logout" at bounding box center [1258, 195] width 189 height 39
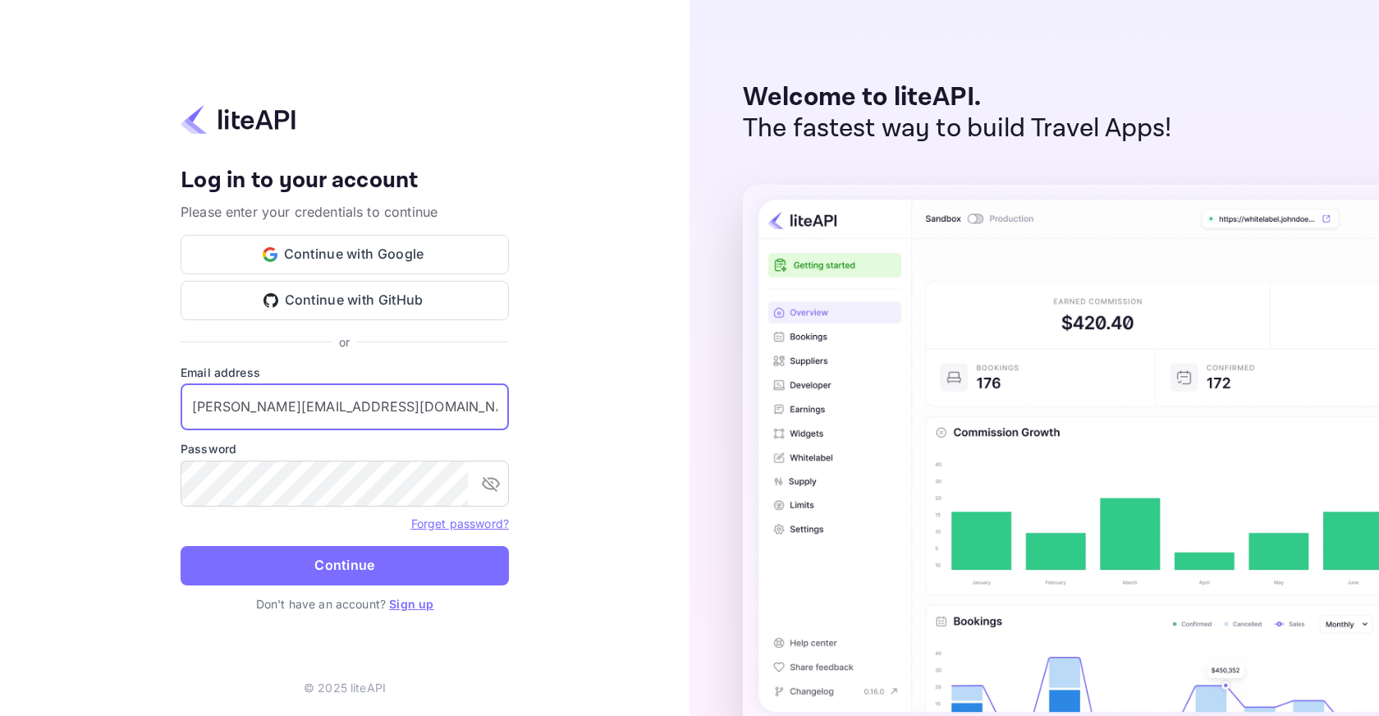
click at [387, 404] on input "j.richards+credit@nuitee.com" at bounding box center [345, 407] width 328 height 46
click at [397, 390] on input "o.tali@nuitee.com" at bounding box center [345, 407] width 328 height 46
type input "j.richards@nuitee.com"
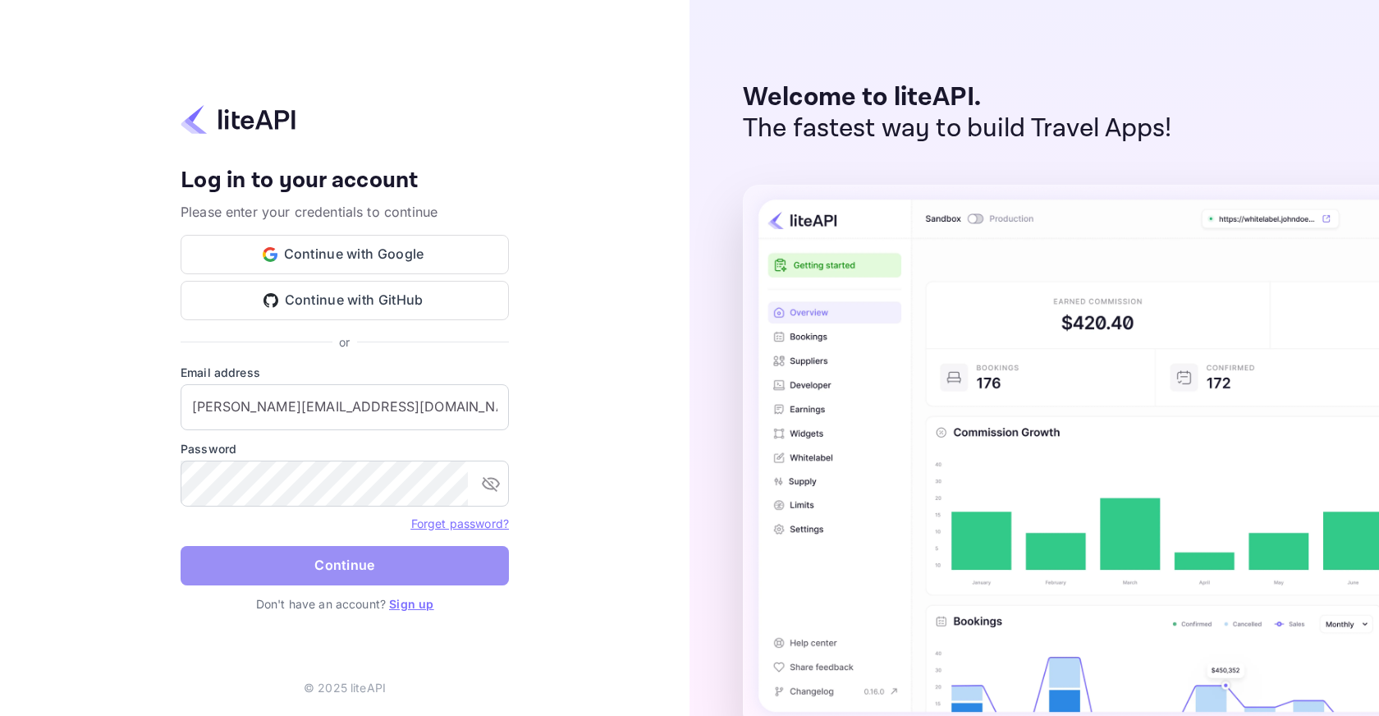
click at [479, 585] on button "Continue" at bounding box center [345, 565] width 328 height 39
